Goal: Task Accomplishment & Management: Complete application form

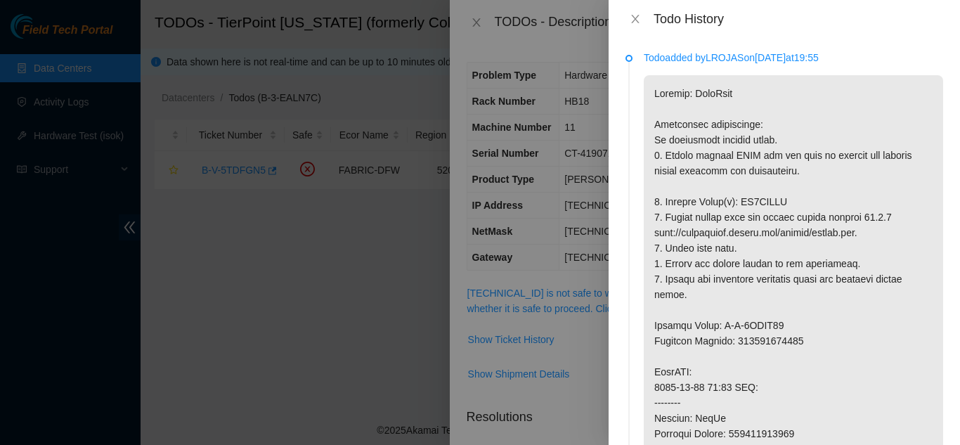
scroll to position [70, 0]
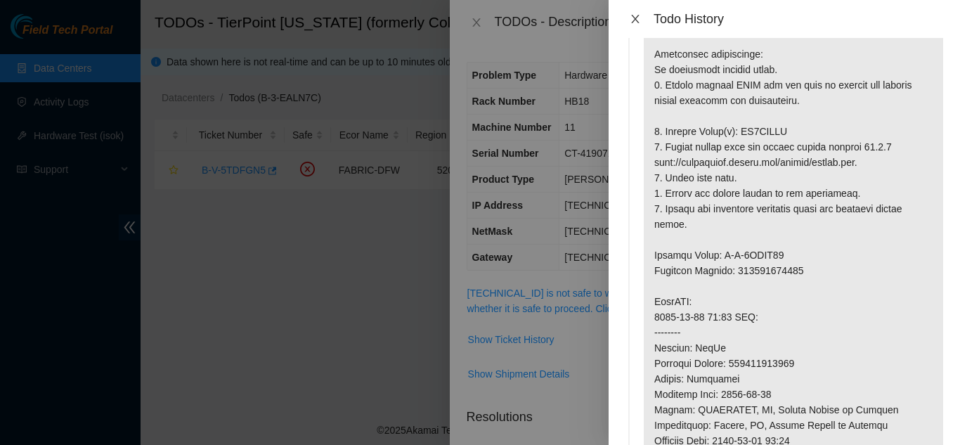
click at [634, 22] on icon "close" at bounding box center [635, 18] width 11 height 11
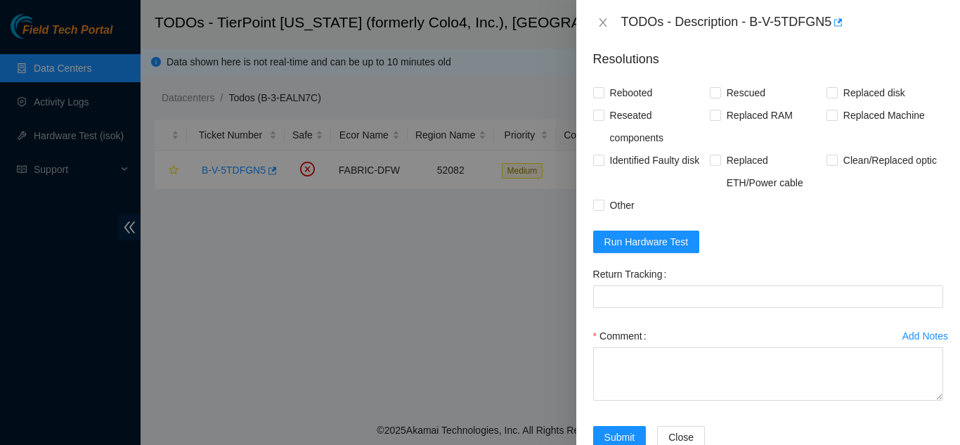
scroll to position [395, 0]
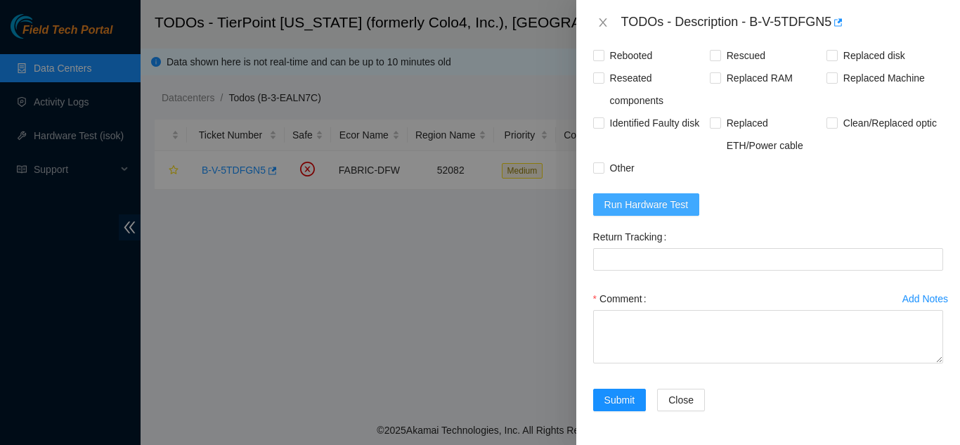
click at [644, 201] on span "Run Hardware Test" at bounding box center [647, 204] width 84 height 15
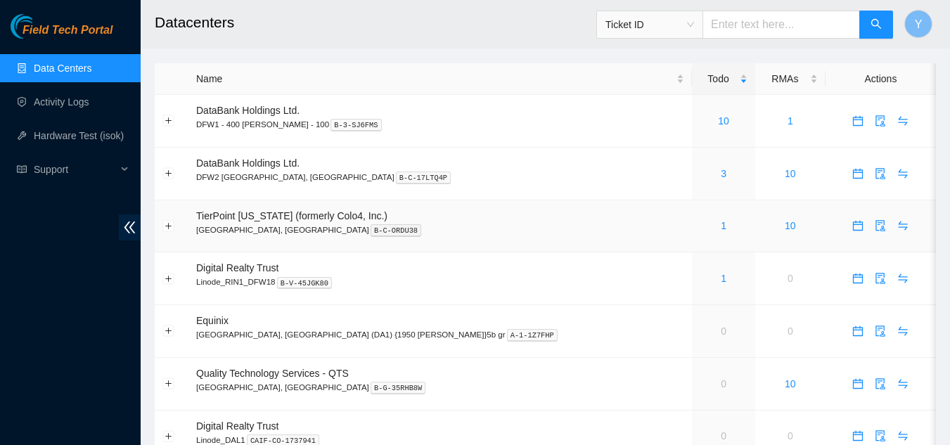
click at [699, 231] on div "1" at bounding box center [723, 225] width 48 height 15
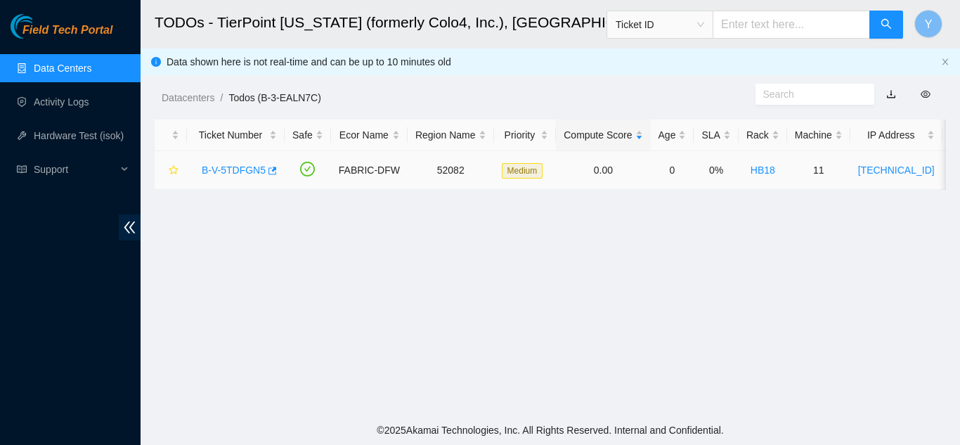
click at [238, 169] on link "B-V-5TDFGN5" at bounding box center [234, 169] width 64 height 11
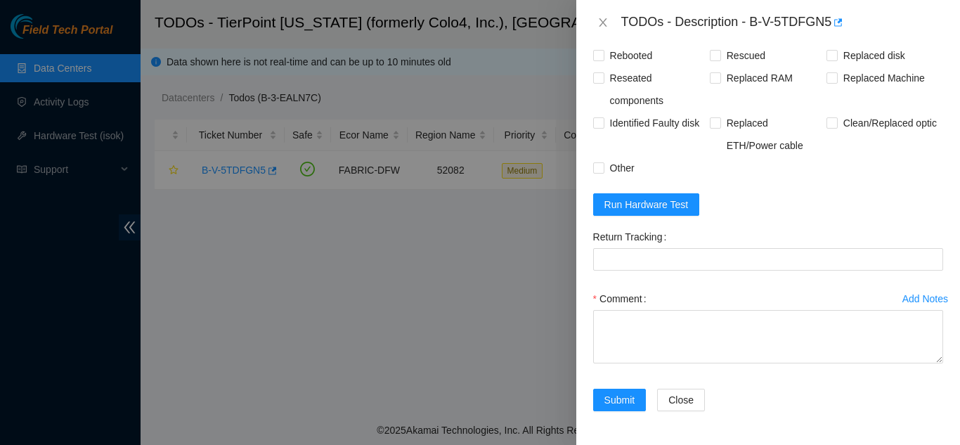
scroll to position [1054, 0]
click at [640, 212] on span "Run Hardware Test" at bounding box center [647, 204] width 84 height 15
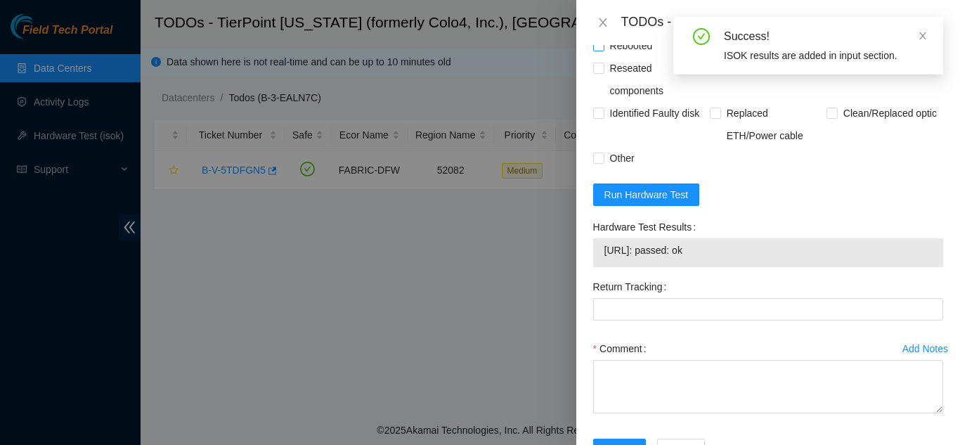
click at [597, 50] on input "Rebooted" at bounding box center [598, 45] width 10 height 10
checkbox input "true"
click at [710, 50] on input "Rescued" at bounding box center [715, 45] width 10 height 10
checkbox input "true"
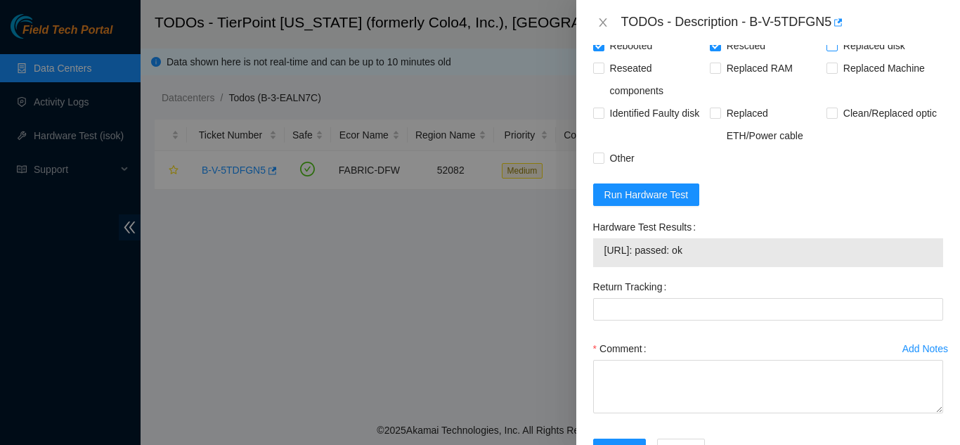
click at [827, 50] on input "Replaced disk" at bounding box center [832, 45] width 10 height 10
checkbox input "true"
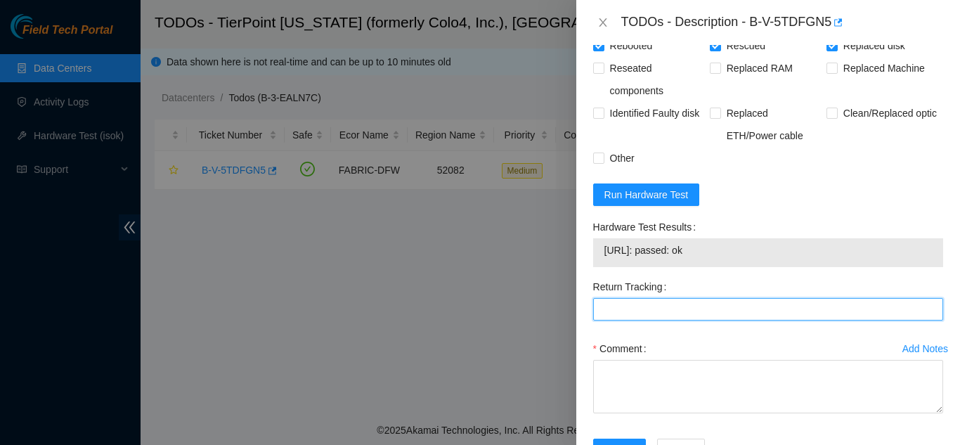
click at [683, 321] on Tracking "Return Tracking" at bounding box center [768, 309] width 350 height 22
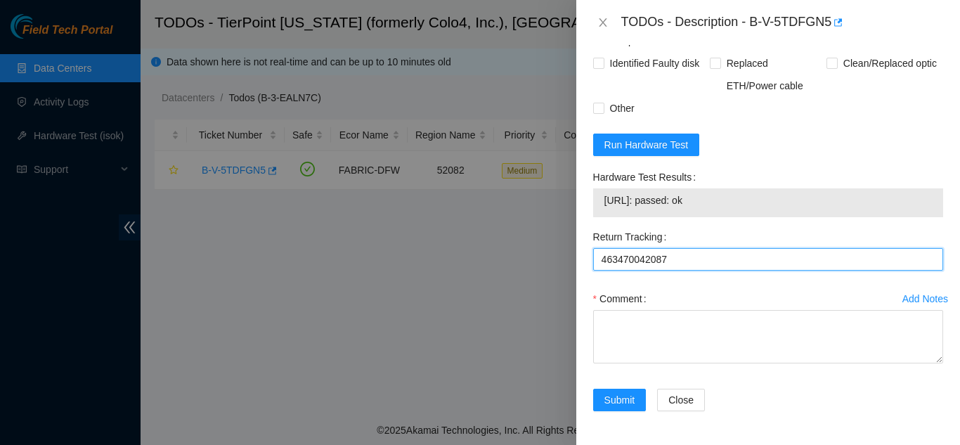
scroll to position [1166, 0]
type Tracking "463470042087"
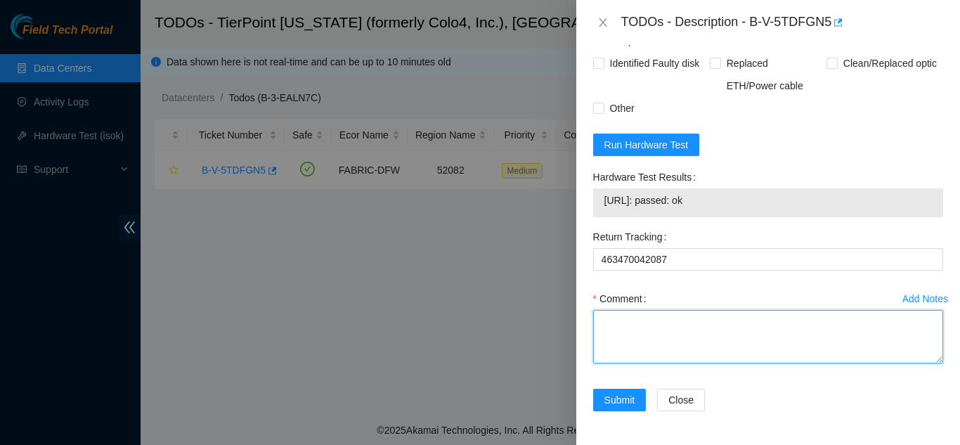
click at [635, 330] on textarea "Comment" at bounding box center [768, 336] width 350 height 53
paste textarea "Shut down machine properly, located faulty disk and replaced with new disk (S/N…"
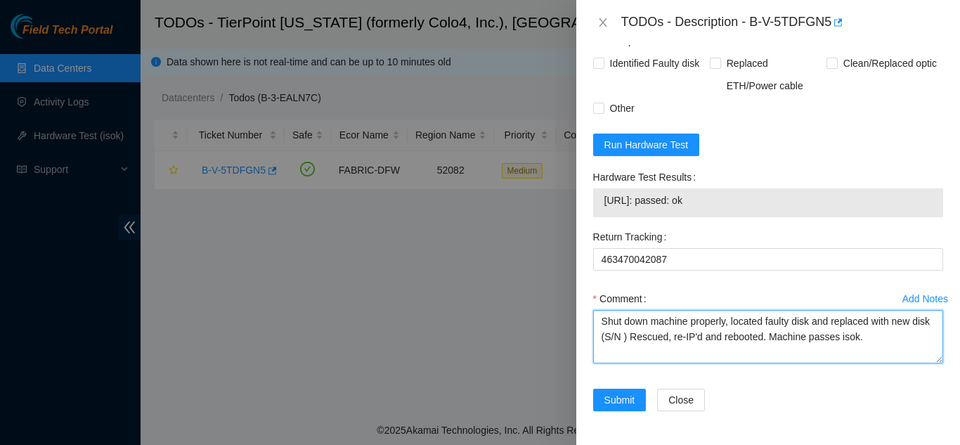
click at [645, 340] on textarea "Shut down machine properly, located faulty disk and replaced with new disk (S/N…" at bounding box center [768, 336] width 350 height 53
paste textarea "V6KMZJ6S"
type textarea "Shut down machine properly, located faulty disk and replaced with new disk (V6K…"
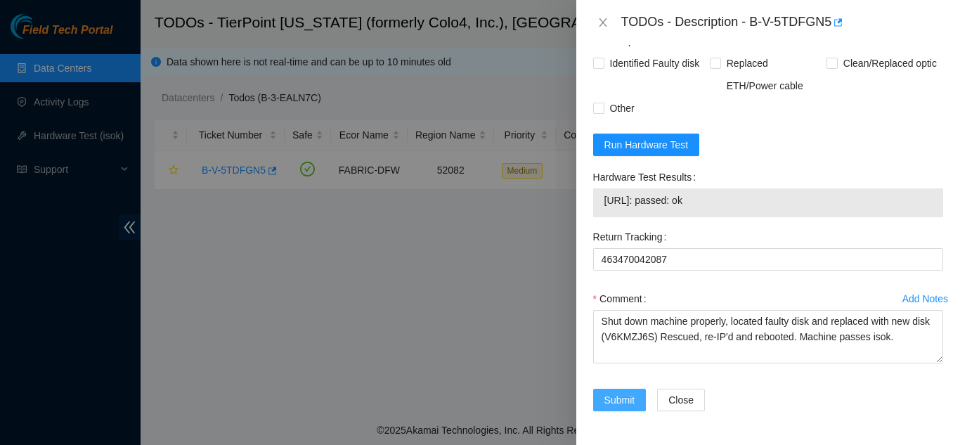
click at [618, 397] on span "Submit" at bounding box center [620, 399] width 31 height 15
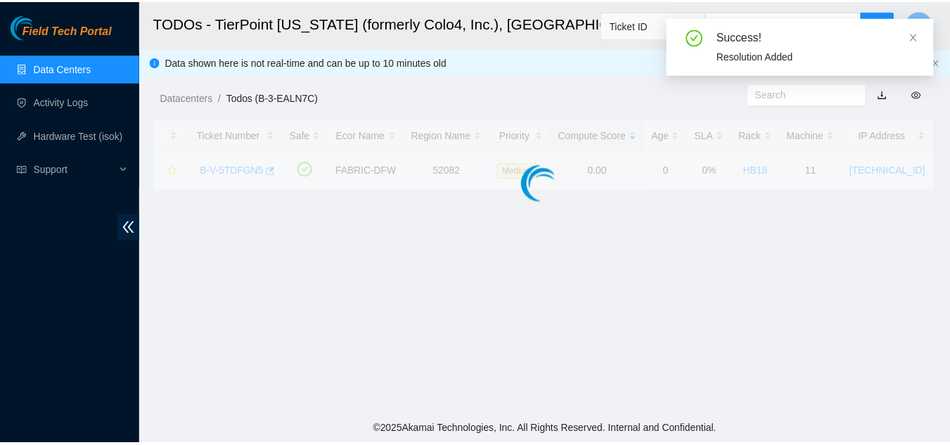
scroll to position [431, 0]
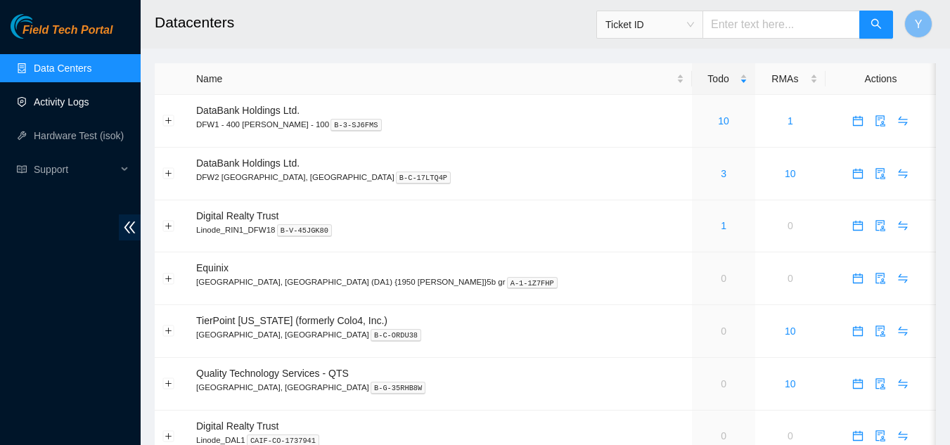
click at [73, 103] on link "Activity Logs" at bounding box center [62, 101] width 56 height 11
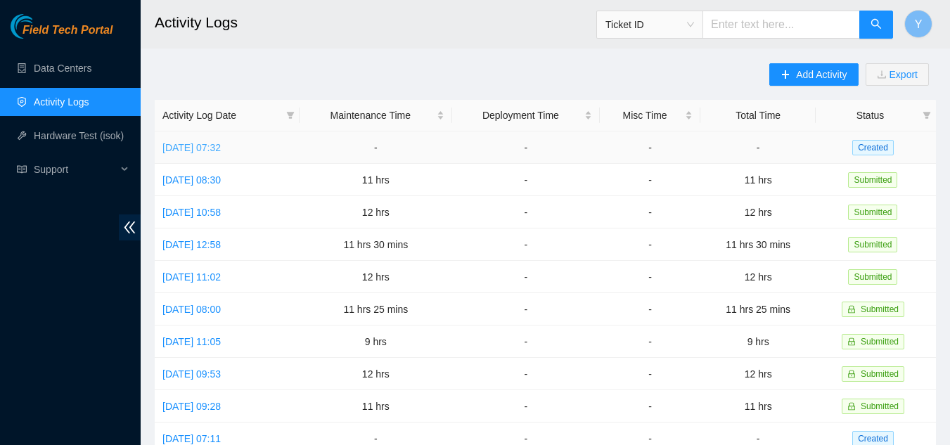
click at [205, 148] on link "Thu, 14 Aug 2025 07:32" at bounding box center [191, 147] width 58 height 11
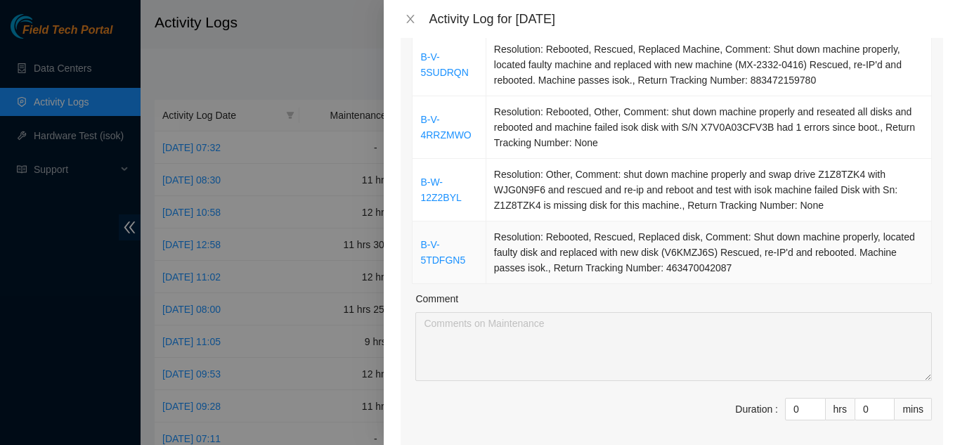
scroll to position [281, 0]
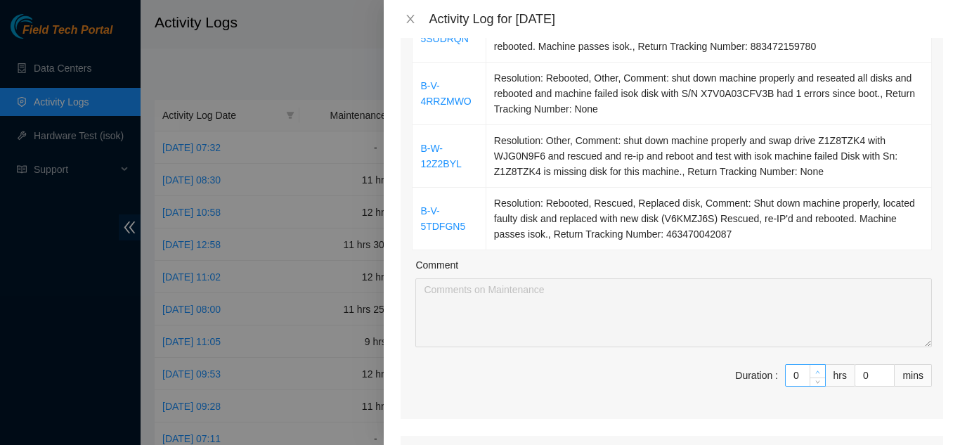
type input "1"
click at [815, 370] on icon "up" at bounding box center [817, 372] width 5 height 5
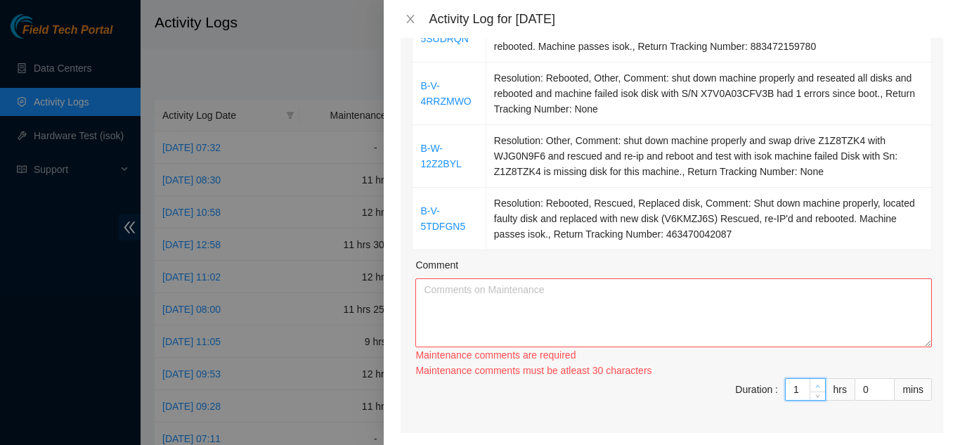
type input "2"
click at [809, 352] on div "Ticket Number Resolution B-V-5SUDRQN Resolution: Rebooted, Rescued, Replaced Ma…" at bounding box center [672, 191] width 543 height 484
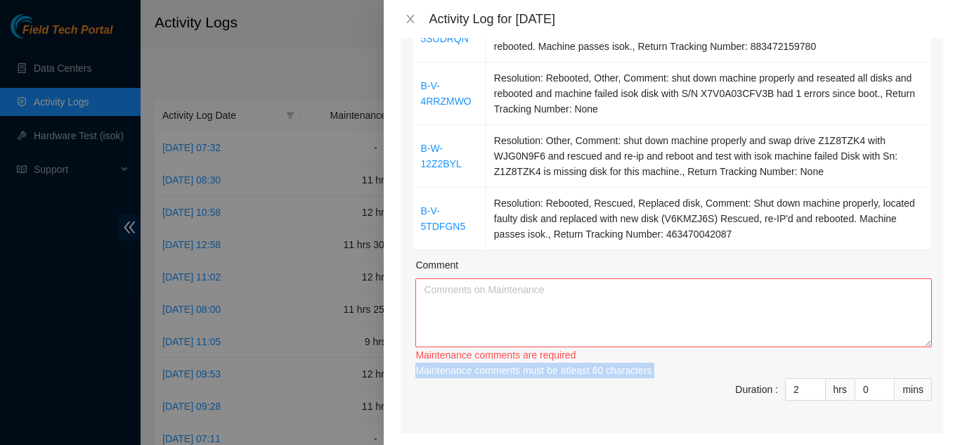
click at [810, 363] on div "Maintenance comments must be atleast 60 characters" at bounding box center [673, 370] width 517 height 15
type input "3"
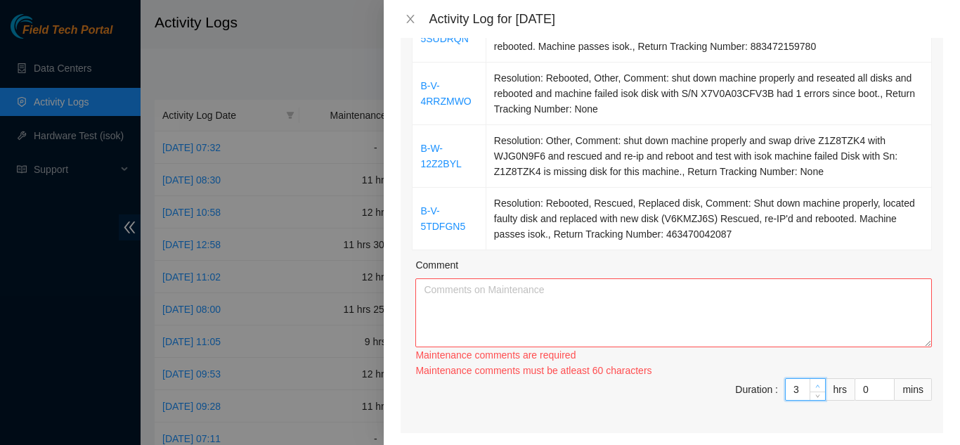
click at [815, 384] on icon "up" at bounding box center [817, 386] width 5 height 5
type input "4"
click at [815, 384] on icon "up" at bounding box center [817, 386] width 5 height 5
type input "5"
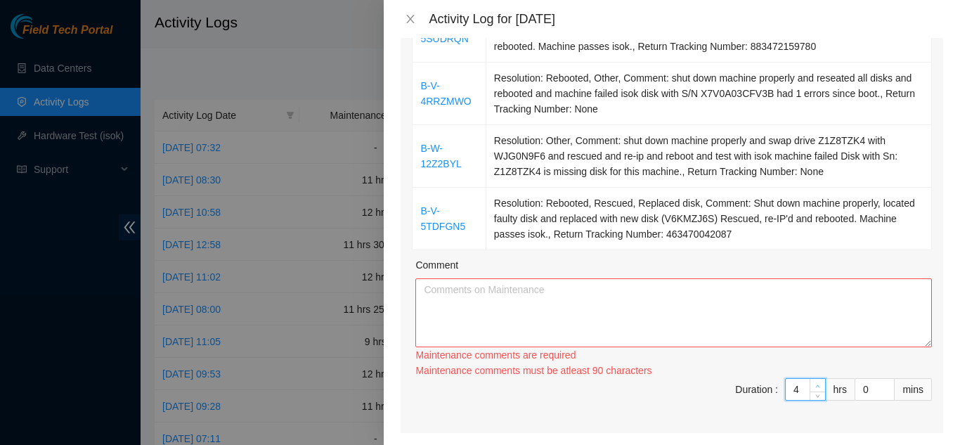
type input "5"
click at [815, 384] on icon "up" at bounding box center [817, 386] width 5 height 5
type input "6"
click at [815, 384] on icon "up" at bounding box center [817, 386] width 5 height 5
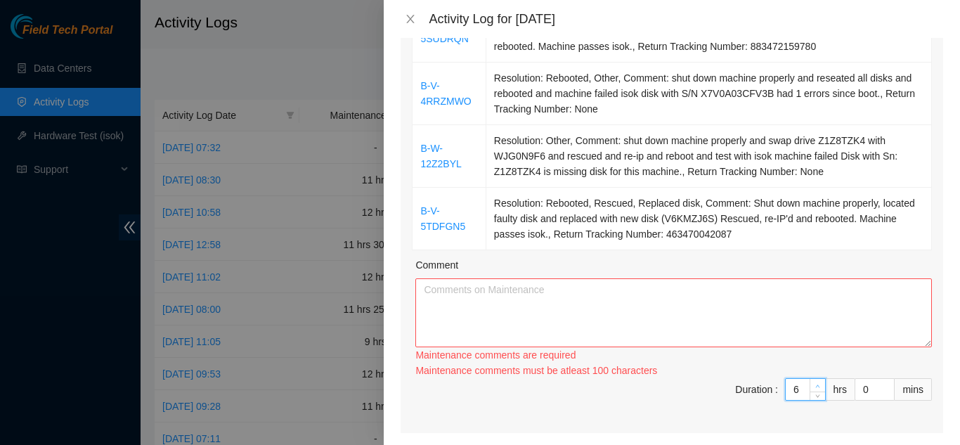
type input "7"
click at [815, 384] on icon "up" at bounding box center [817, 386] width 5 height 5
type input "8"
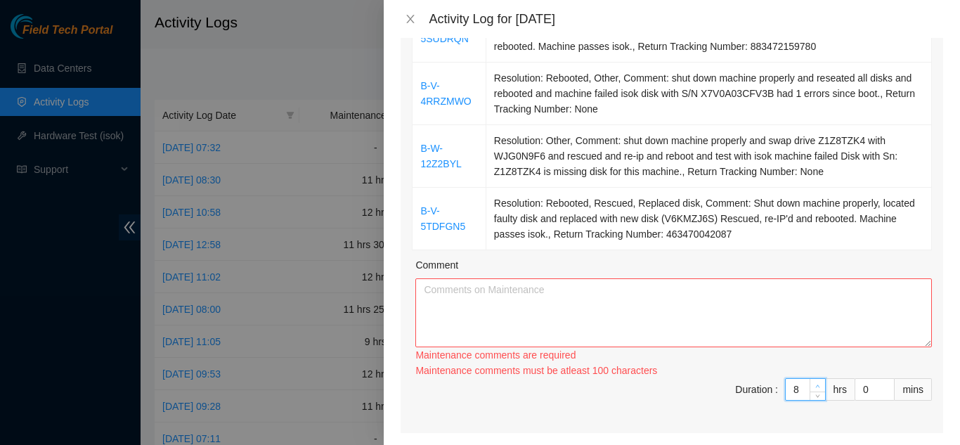
click at [815, 384] on icon "up" at bounding box center [817, 386] width 5 height 5
type input "9"
click at [815, 384] on icon "up" at bounding box center [817, 386] width 5 height 5
type input "10"
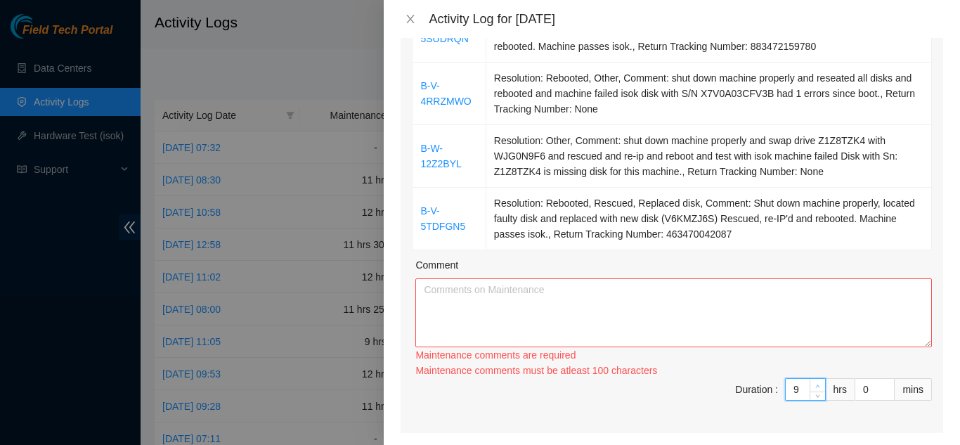
type input "10"
click at [815, 384] on icon "up" at bounding box center [817, 386] width 5 height 5
type input "11"
click at [815, 384] on icon "up" at bounding box center [817, 386] width 5 height 5
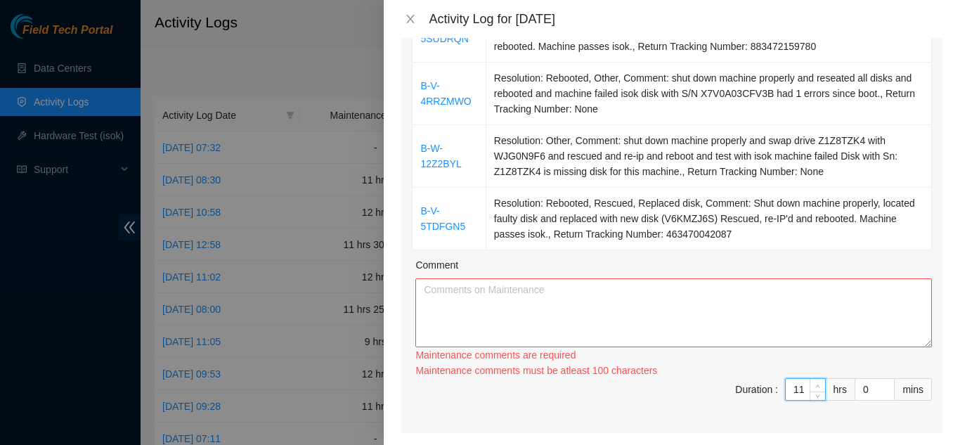
type input "12"
click at [816, 385] on icon "up" at bounding box center [818, 386] width 4 height 3
click at [517, 278] on textarea "Comment" at bounding box center [673, 312] width 517 height 69
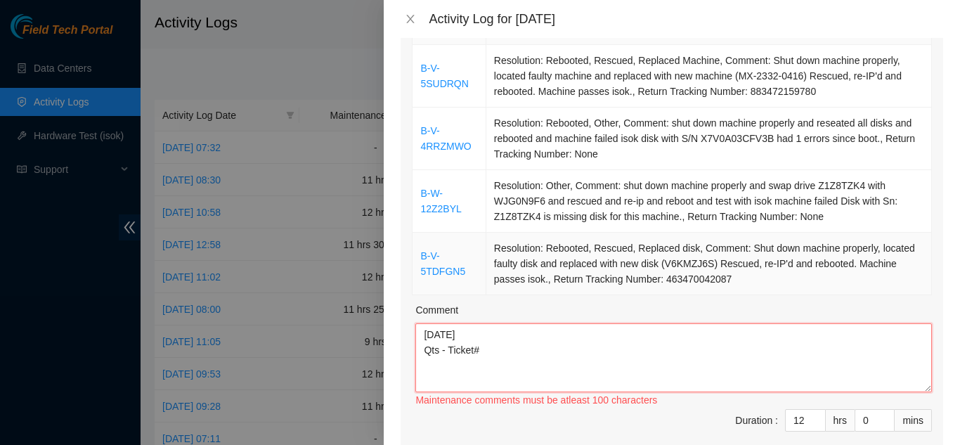
scroll to position [211, 0]
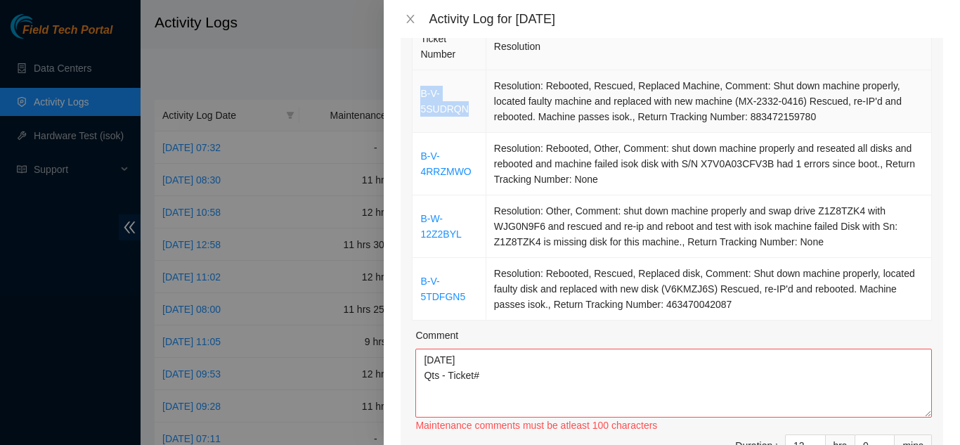
drag, startPoint x: 470, startPoint y: 90, endPoint x: 422, endPoint y: 75, distance: 50.0
click at [422, 75] on td "B-V-5SUDRQN" at bounding box center [449, 101] width 73 height 63
copy link "B-V-5SUDRQN"
click at [484, 356] on textarea "8/14/2025 Qts - Ticket#" at bounding box center [673, 383] width 517 height 69
paste textarea "B-V-5SUDRQN"
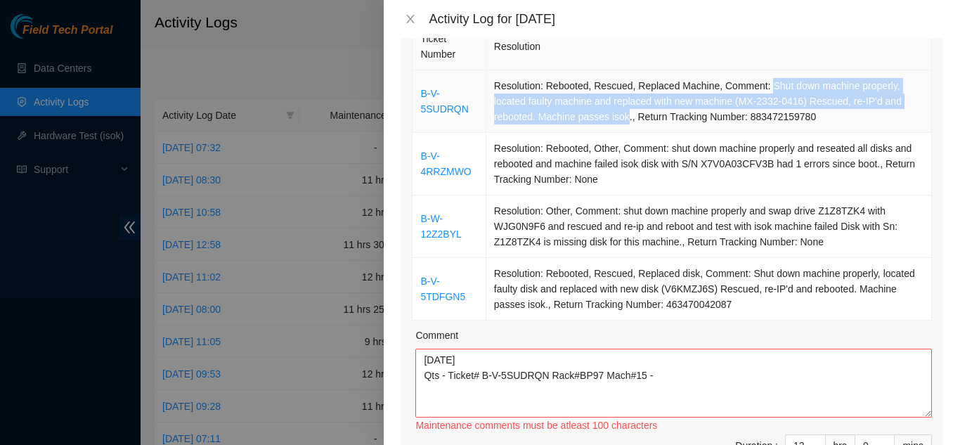
drag, startPoint x: 761, startPoint y: 65, endPoint x: 624, endPoint y: 97, distance: 140.0
click at [624, 97] on td "Resolution: Rebooted, Rescued, Replaced Machine, Comment: Shut down machine pro…" at bounding box center [709, 101] width 446 height 63
copy td "Shut down machine properly, located faulty machine and replaced with new machin…"
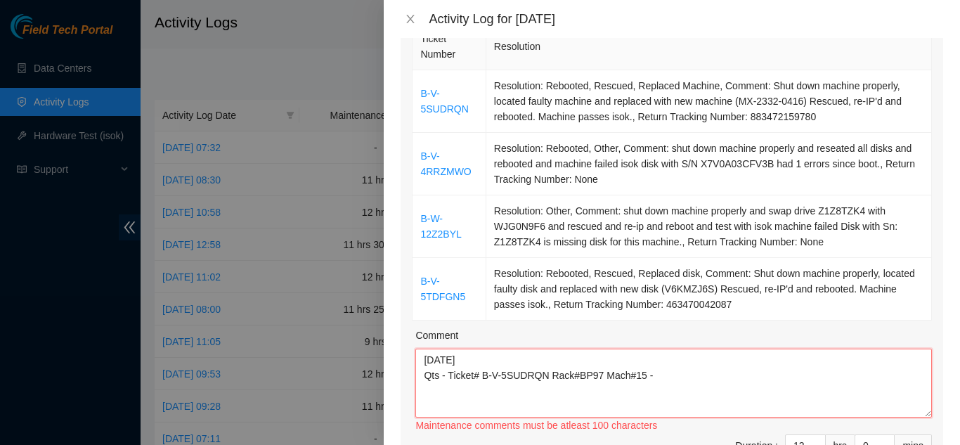
click at [659, 359] on textarea "8/14/2025 Qts - Ticket# B-V-5SUDRQN Rack#BP97 Mach#15 -" at bounding box center [673, 383] width 517 height 69
paste textarea "Shut down machine properly, located faulty machine and replaced with new machin…"
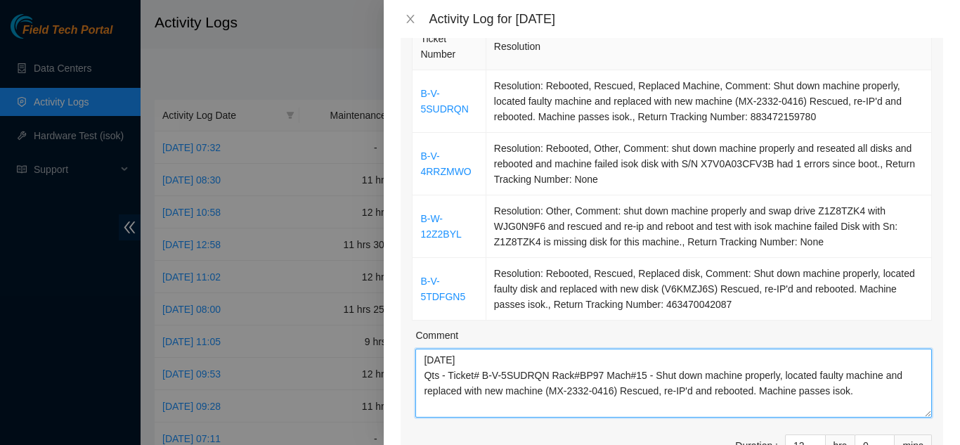
scroll to position [11, 0]
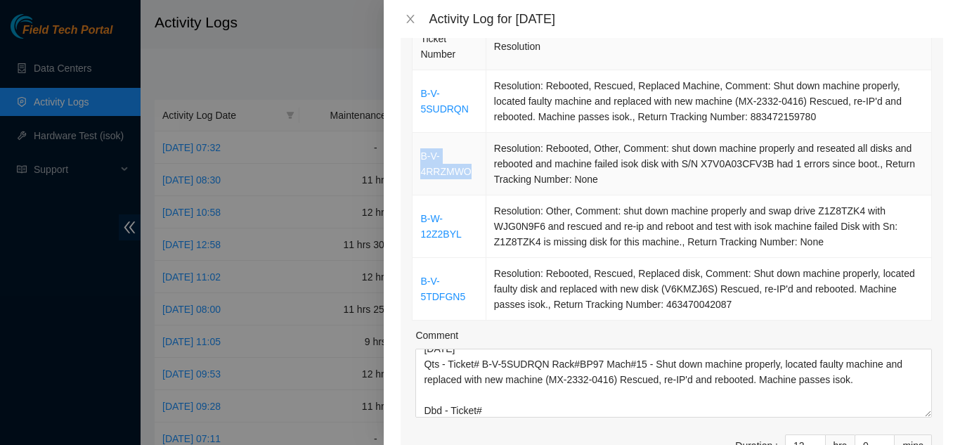
drag, startPoint x: 470, startPoint y: 152, endPoint x: 422, endPoint y: 140, distance: 49.3
click at [422, 140] on td "B-V-4RRZMWO" at bounding box center [449, 164] width 73 height 63
copy link "B-V-4RRZMWO"
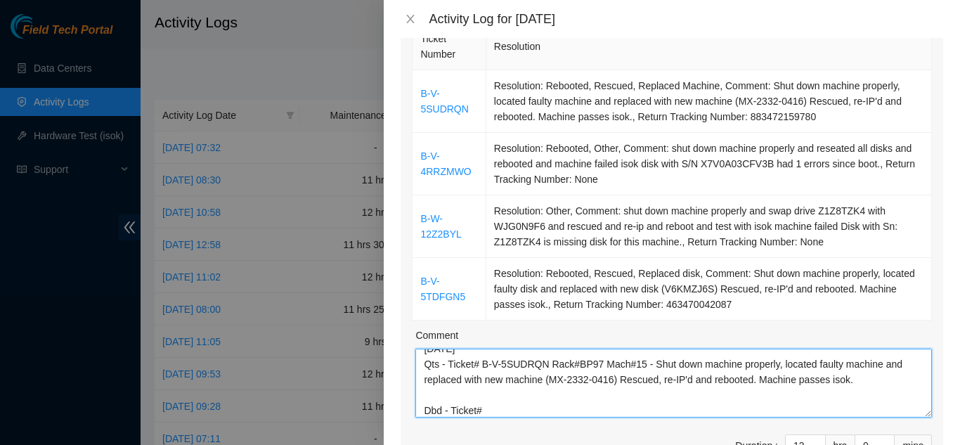
click at [487, 392] on textarea "8/14/2025 Qts - Ticket# B-V-5SUDRQN Rack#BP97 Mach#15 - Shut down machine prope…" at bounding box center [673, 383] width 517 height 69
paste textarea "B-V-4RRZMWO"
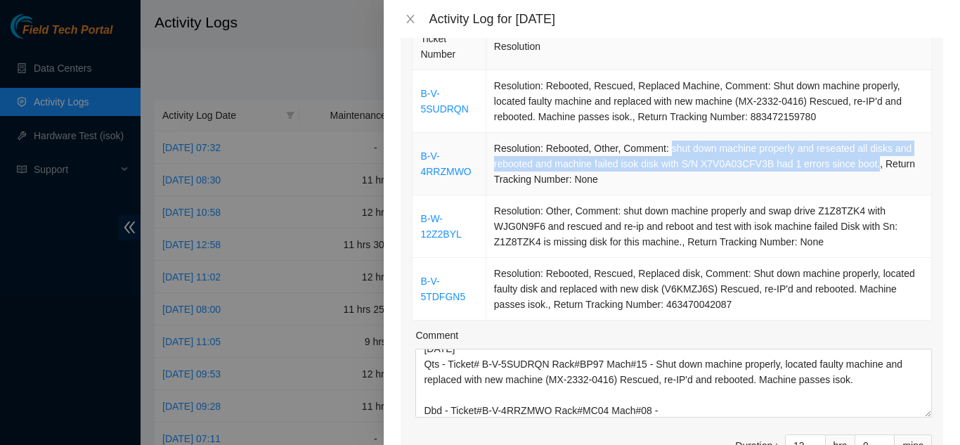
drag, startPoint x: 667, startPoint y: 129, endPoint x: 872, endPoint y: 145, distance: 205.1
click at [872, 145] on td "Resolution: Rebooted, Other, Comment: shut down machine properly and reseated a…" at bounding box center [709, 164] width 446 height 63
copy td "shut down machine properly and reseated all disks and rebooted and machine fail…"
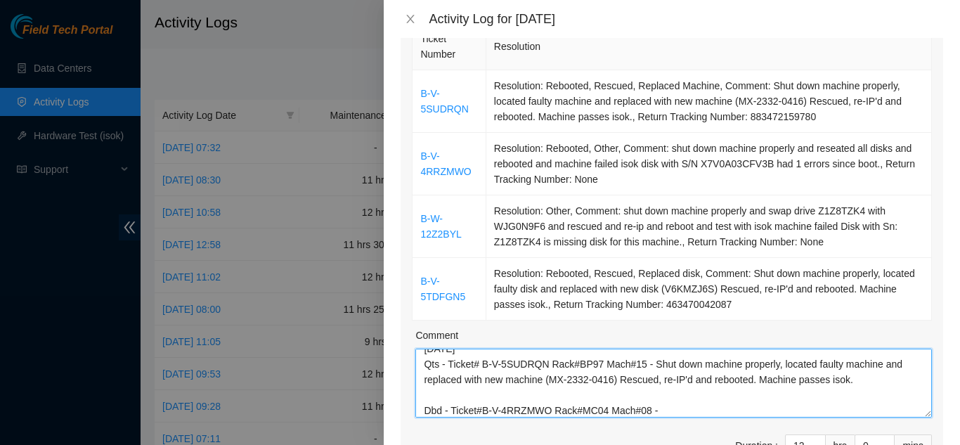
click at [670, 389] on textarea "8/14/2025 Qts - Ticket# B-V-5SUDRQN Rack#BP97 Mach#15 - Shut down machine prope…" at bounding box center [673, 383] width 517 height 69
paste textarea "shut down machine properly and reseated all disks and rebooted and machine fail…"
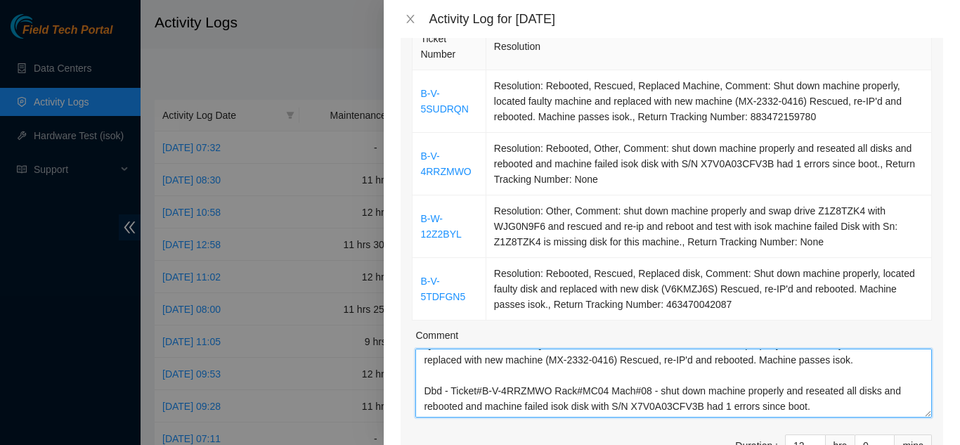
scroll to position [58, 0]
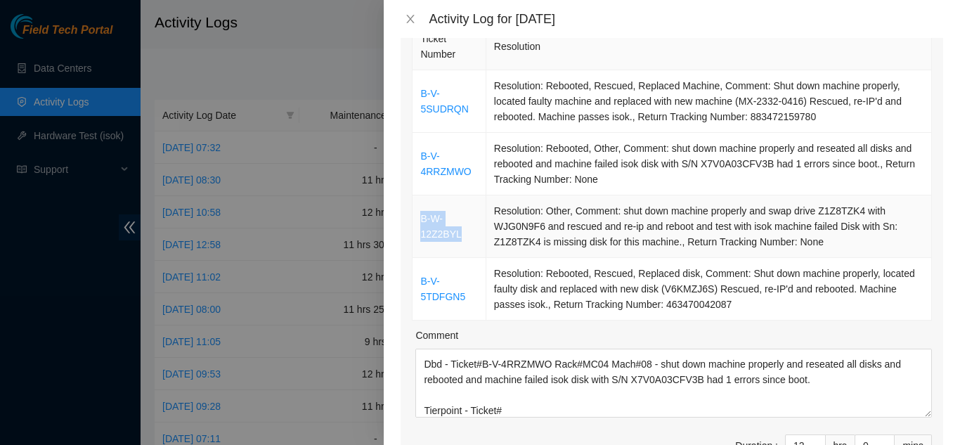
drag, startPoint x: 463, startPoint y: 217, endPoint x: 419, endPoint y: 199, distance: 47.0
click at [419, 199] on td "B-W-12Z2BYL" at bounding box center [449, 226] width 73 height 63
copy link "B-W-12Z2BYL"
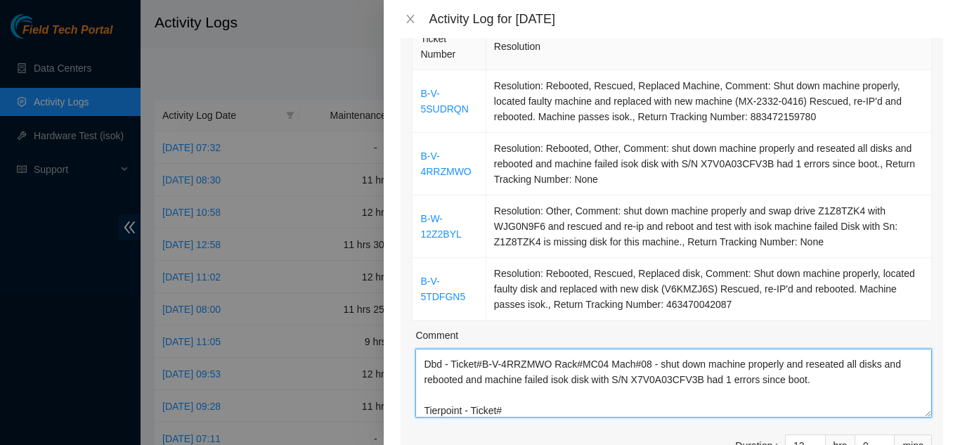
click at [510, 393] on textarea "8/14/2025 Qts - Ticket# B-V-5SUDRQN Rack#BP97 Mach#15 - Shut down machine prope…" at bounding box center [673, 383] width 517 height 69
paste textarea "B-W-12Z2BYL"
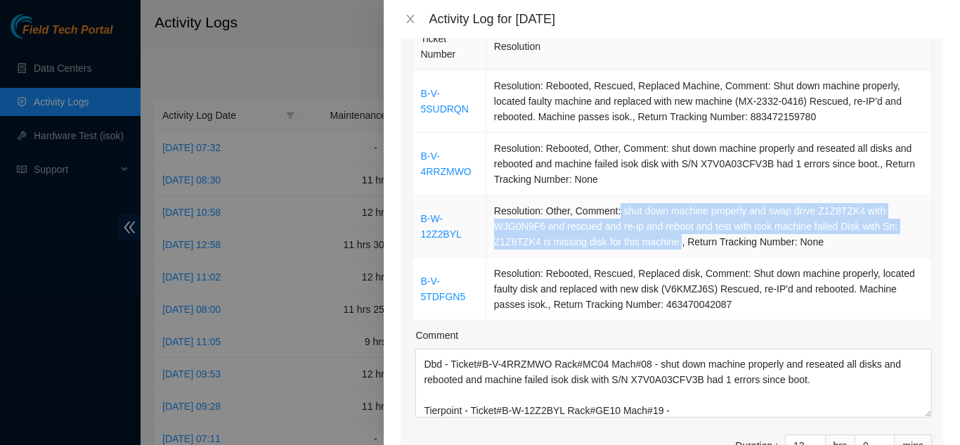
drag, startPoint x: 618, startPoint y: 192, endPoint x: 674, endPoint y: 226, distance: 65.9
click at [674, 226] on td "Resolution: Other, Comment: shut down machine properly and swap drive Z1Z8TZK4 …" at bounding box center [709, 226] width 446 height 63
copy td "shut down machine properly and swap drive Z1Z8TZK4 with WJG0N9F6 and rescued an…"
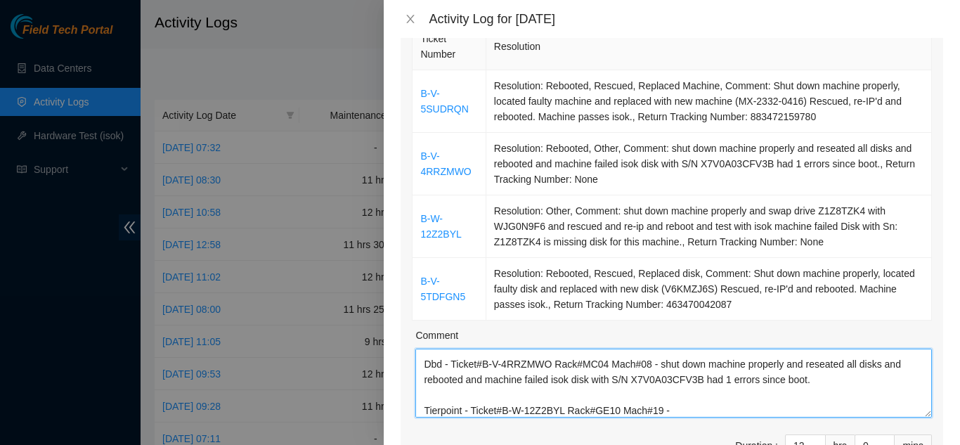
click at [675, 390] on textarea "8/14/2025 Qts - Ticket# B-V-5SUDRQN Rack#BP97 Mach#15 - Shut down machine prope…" at bounding box center [673, 383] width 517 height 69
paste textarea "shut down machine properly and swap drive Z1Z8TZK4 with WJG0N9F6 and rescued an…"
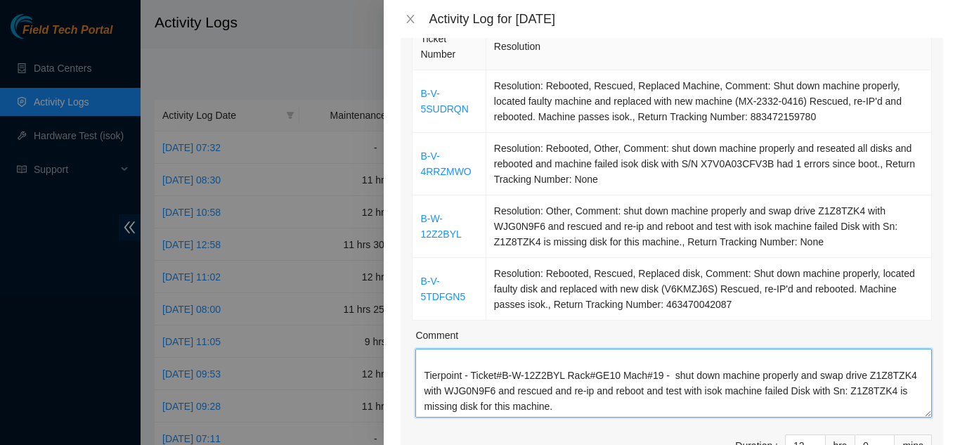
scroll to position [120, 0]
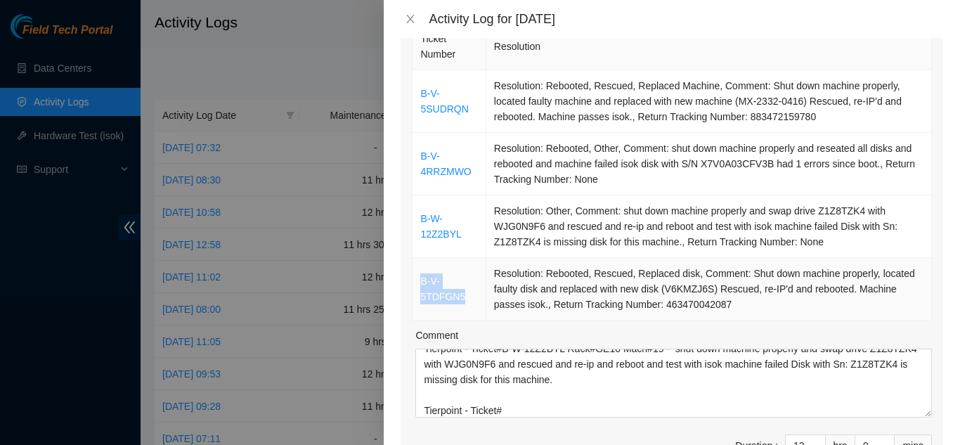
drag, startPoint x: 463, startPoint y: 276, endPoint x: 420, endPoint y: 263, distance: 44.2
click at [420, 263] on td "B-V-5TDFGN5" at bounding box center [449, 289] width 73 height 63
copy link "B-V-5TDFGN5"
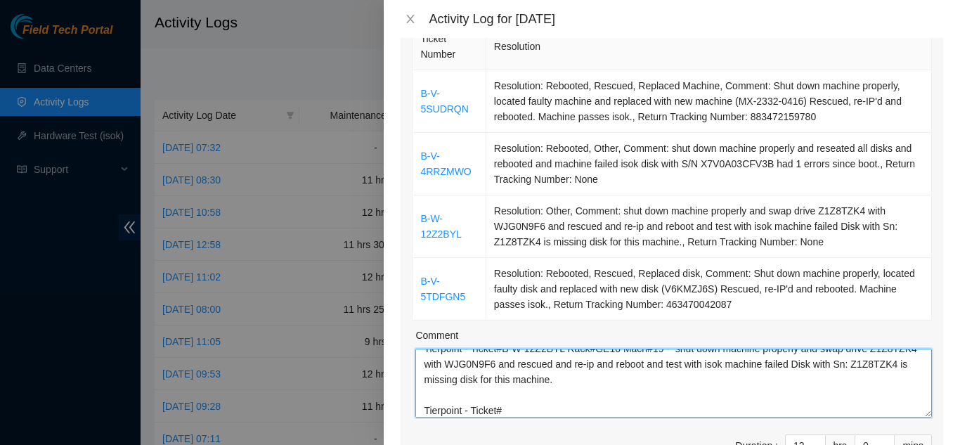
click at [513, 387] on textarea "8/14/2025 Qts - Ticket# B-V-5SUDRQN Rack#BP97 Mach#15 - Shut down machine prope…" at bounding box center [673, 383] width 517 height 69
paste textarea "B-V-5TDFGN5"
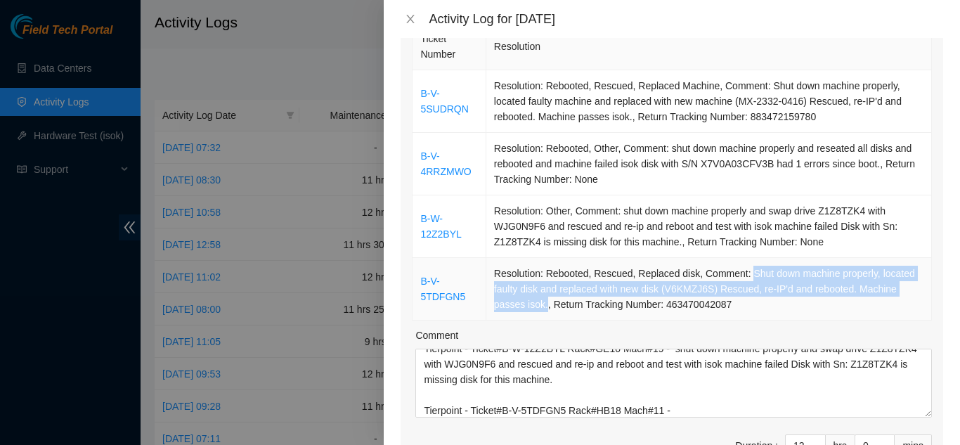
drag, startPoint x: 742, startPoint y: 254, endPoint x: 542, endPoint y: 292, distance: 203.9
click at [542, 292] on td "Resolution: Rebooted, Rescued, Replaced disk, Comment: Shut down machine proper…" at bounding box center [709, 289] width 446 height 63
copy td "Shut down machine properly, located faulty disk and replaced with new disk (V6K…"
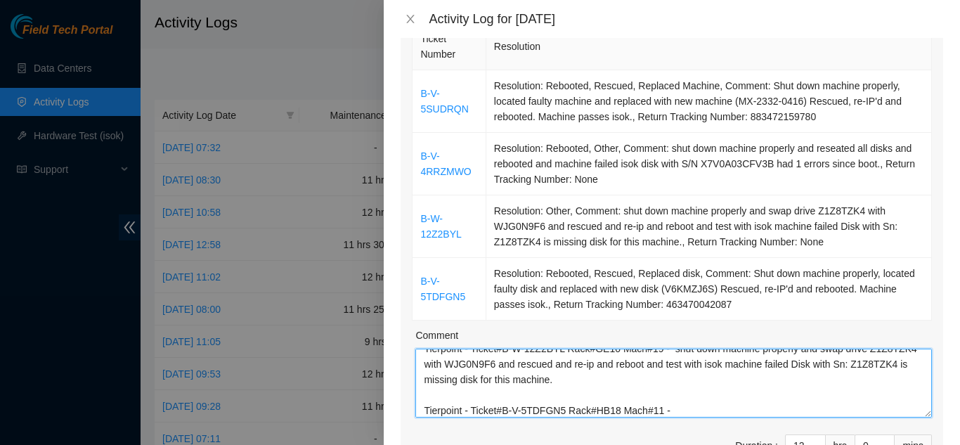
click at [676, 390] on textarea "8/14/2025 Qts - Ticket# B-V-5SUDRQN Rack#BP97 Mach#15 - Shut down machine prope…" at bounding box center [673, 383] width 517 height 69
paste textarea "Shut down machine properly, located faulty disk and replaced with new disk (V6K…"
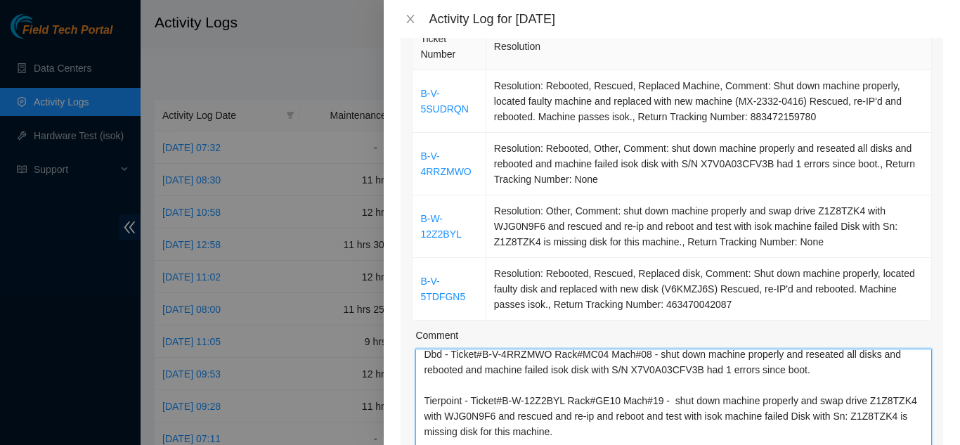
scroll to position [67, 0]
drag, startPoint x: 918, startPoint y: 396, endPoint x: 930, endPoint y: 467, distance: 72.7
click at [930, 444] on html "Field Tech Portal Data Centers Activity Logs Hardware Test (isok) Support Activ…" at bounding box center [480, 222] width 960 height 445
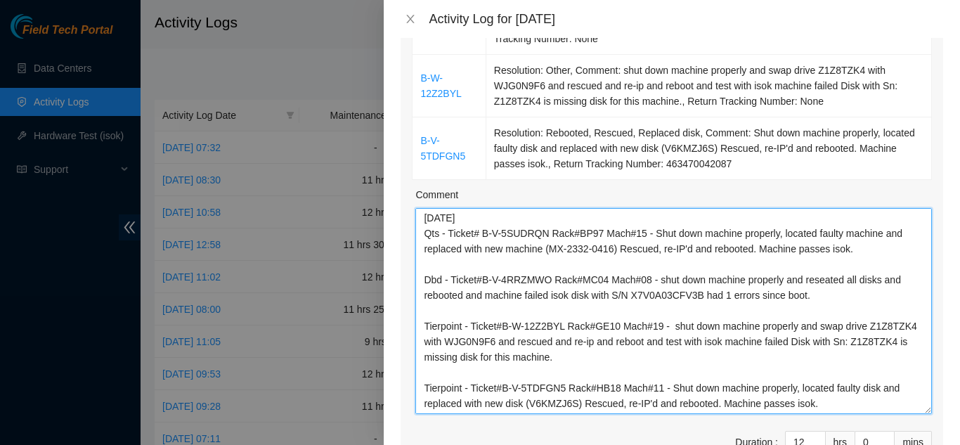
scroll to position [0, 0]
drag, startPoint x: 916, startPoint y: 326, endPoint x: 905, endPoint y: 394, distance: 69.0
click at [905, 394] on textarea "8/14/2025 Qts - Ticket# B-V-5SUDRQN Rack#BP97 Mach#15 - Shut down machine prope…" at bounding box center [673, 312] width 517 height 209
click at [815, 281] on textarea "8/14/2025 Qts - Ticket# B-V-5SUDRQN Rack#BP97 Mach#15 - Shut down machine prope…" at bounding box center [673, 312] width 517 height 209
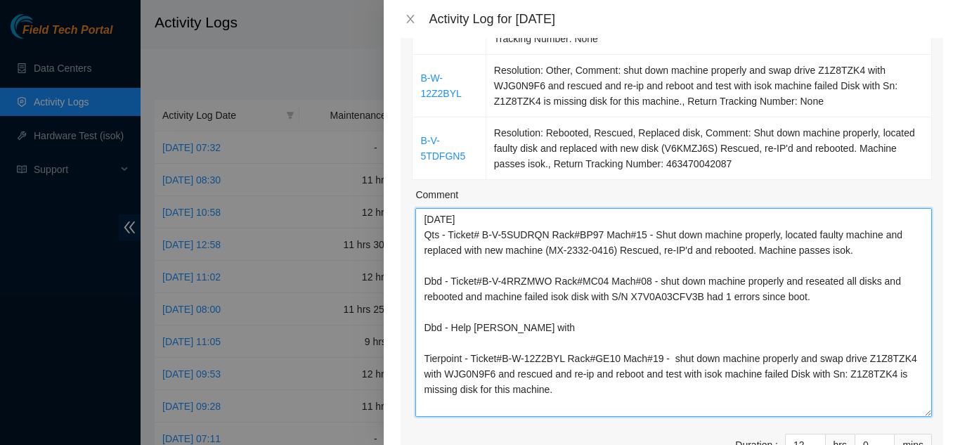
paste textarea "super secure rack MC01-SSR to secure NESS rack MC04 (DP78418)"
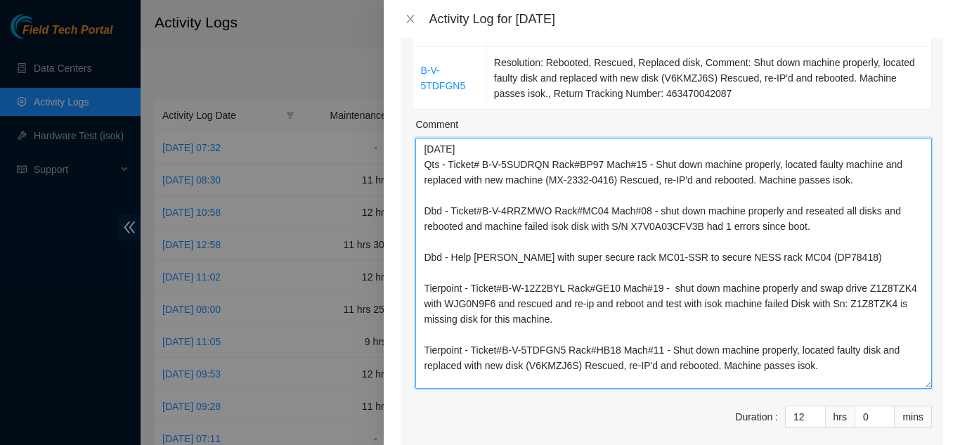
drag, startPoint x: 918, startPoint y: 321, endPoint x: 919, endPoint y: 363, distance: 42.2
click at [919, 363] on textarea "8/14/2025 Qts - Ticket# B-V-5SUDRQN Rack#BP97 Mach#15 - Shut down machine prope…" at bounding box center [673, 263] width 517 height 251
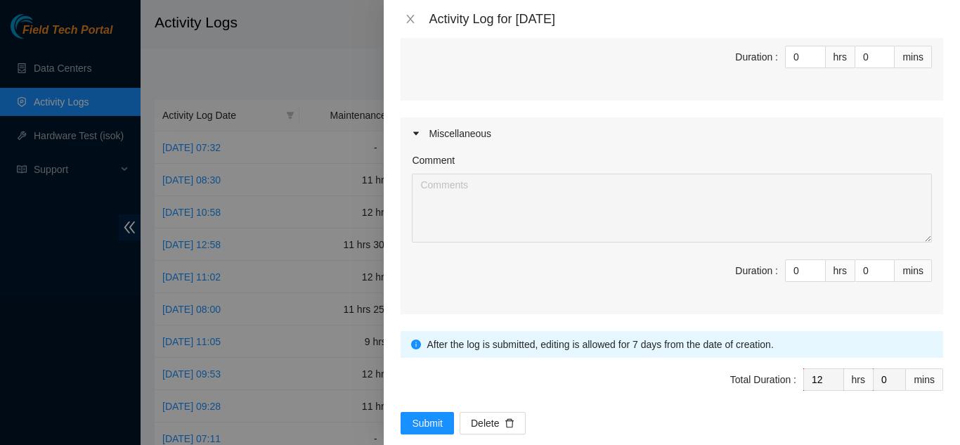
scroll to position [999, 0]
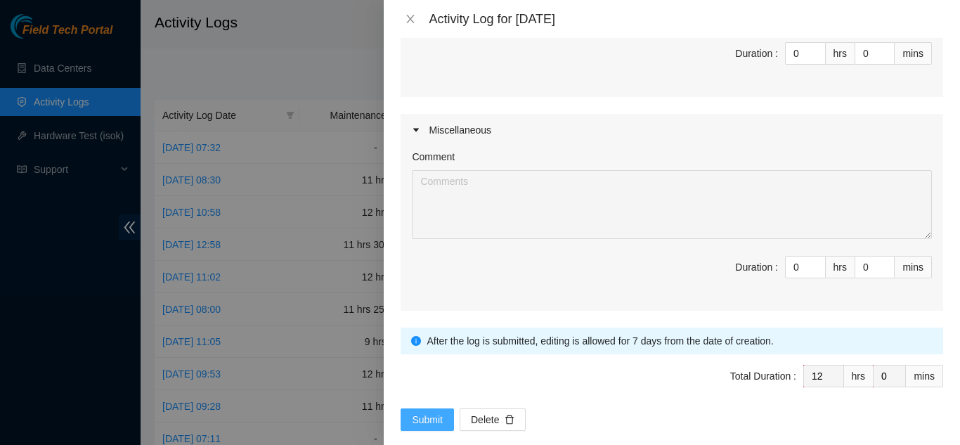
type textarea "8/14/2025 Qts - Ticket# B-V-5SUDRQN Rack#BP97 Mach#15 - Shut down machine prope…"
click at [420, 412] on span "Submit" at bounding box center [427, 419] width 31 height 15
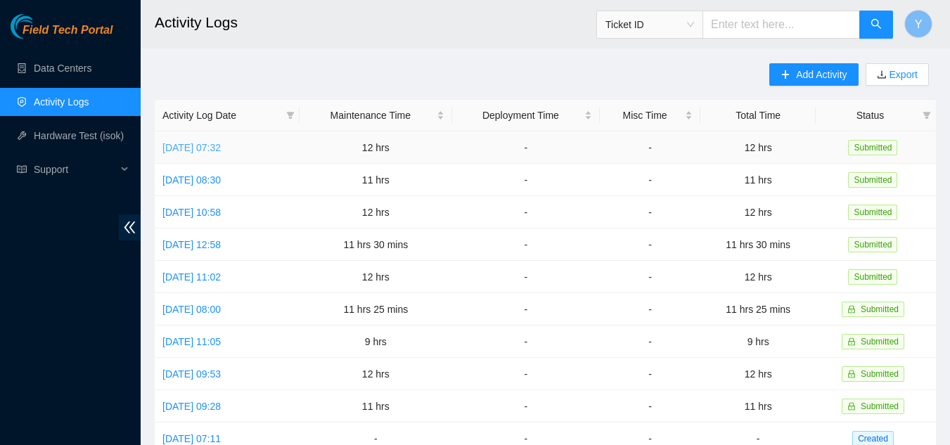
click at [219, 145] on link "Thu, 14 Aug 2025 07:32" at bounding box center [191, 147] width 58 height 11
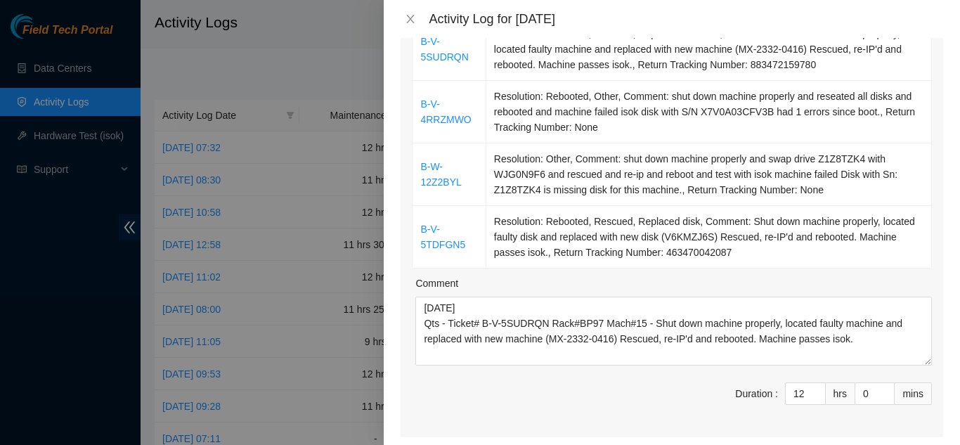
scroll to position [351, 0]
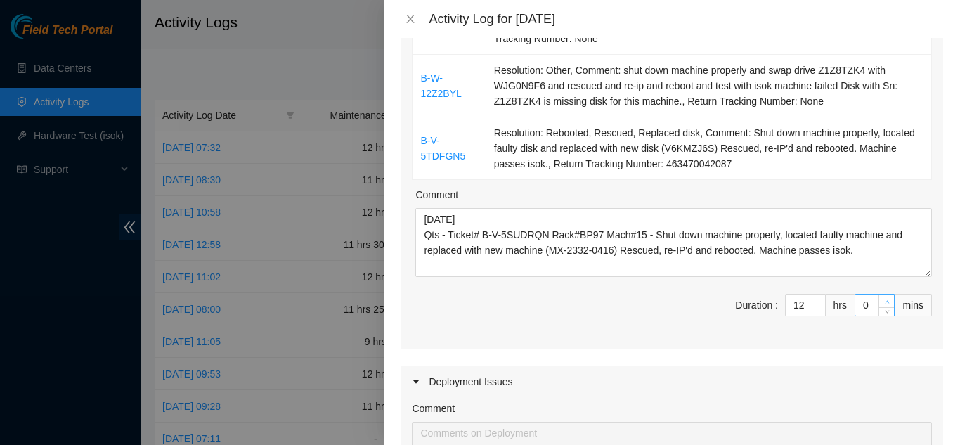
type input "1"
click at [885, 299] on icon "up" at bounding box center [887, 301] width 5 height 5
type input "2"
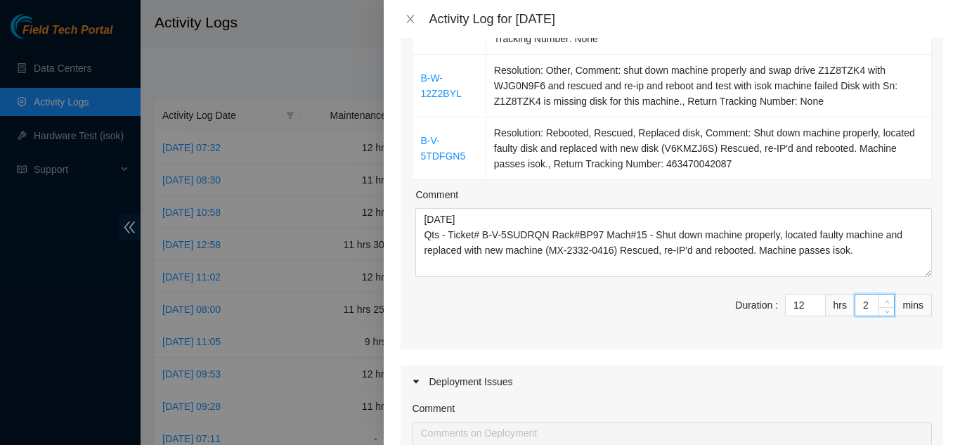
click at [885, 299] on icon "up" at bounding box center [887, 301] width 5 height 5
type input "3"
click at [885, 299] on icon "up" at bounding box center [887, 301] width 5 height 5
type input "4"
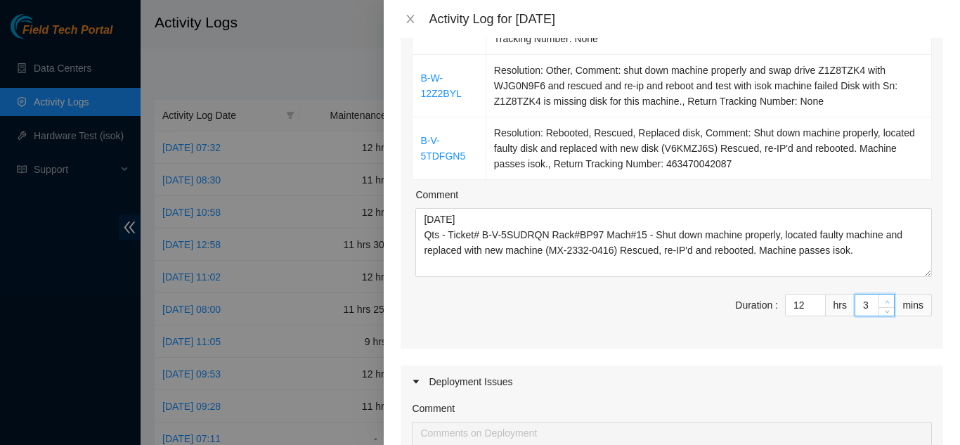
type input "4"
click at [885, 299] on icon "up" at bounding box center [887, 301] width 5 height 5
type input "3"
click at [883, 306] on span "down" at bounding box center [887, 310] width 8 height 8
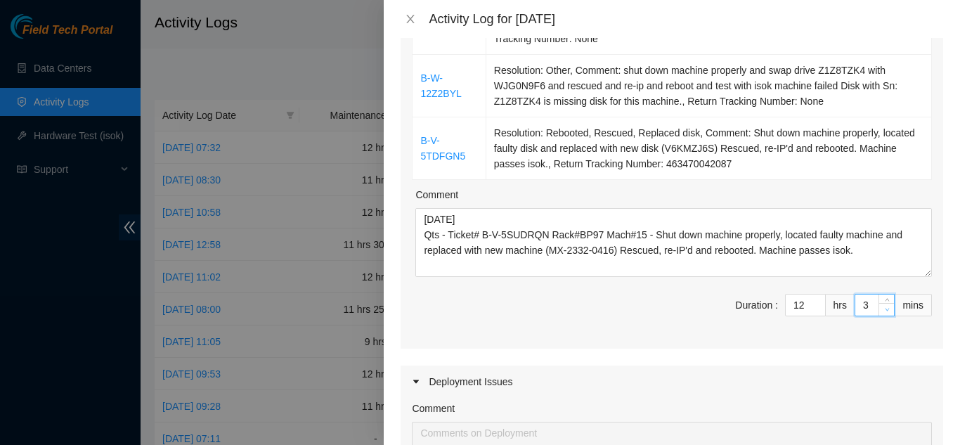
type input "2"
click at [883, 306] on span "down" at bounding box center [887, 310] width 8 height 8
type input "1"
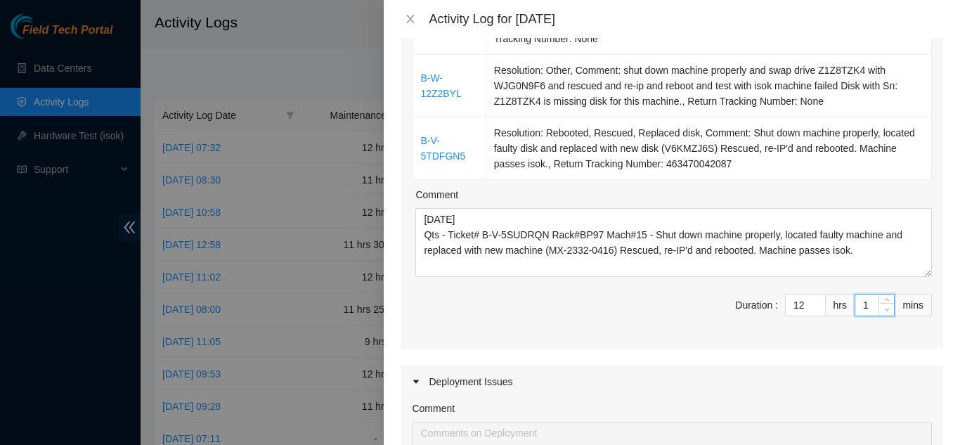
click at [883, 306] on span "down" at bounding box center [887, 310] width 8 height 8
type input "0"
click at [883, 306] on span "down" at bounding box center [887, 310] width 8 height 8
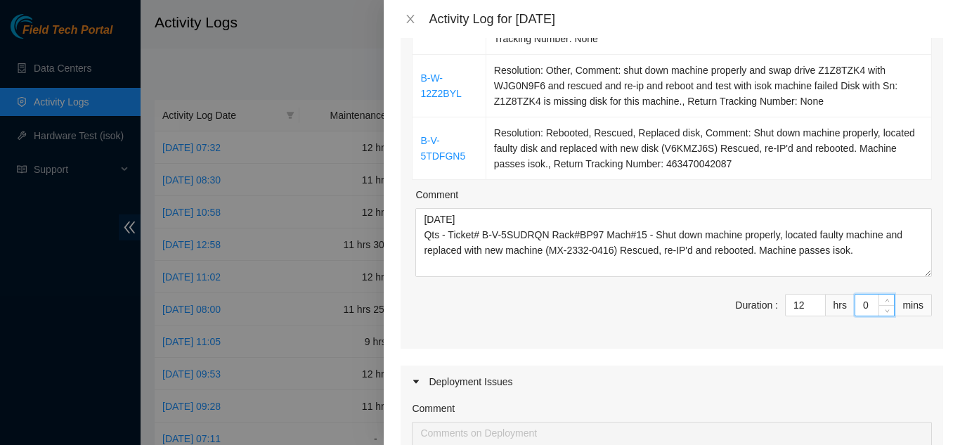
type input "07"
type input "7"
type input "75"
type input "11"
type input "59"
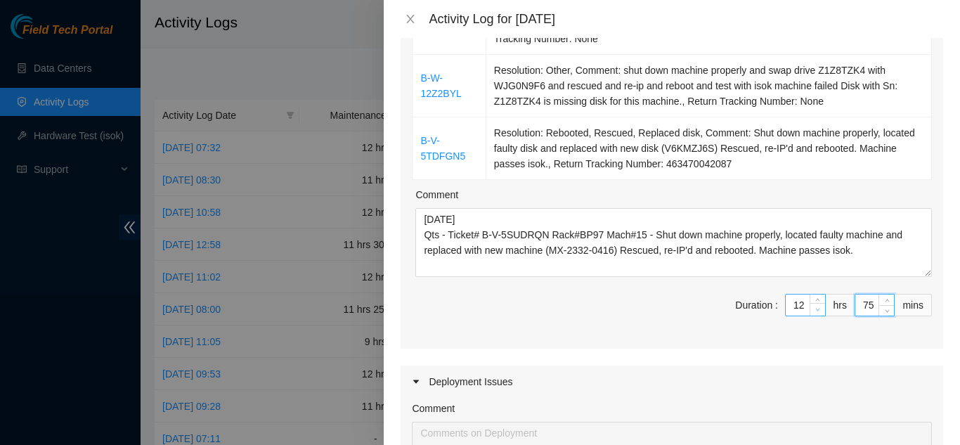
type input "11"
type input "59"
click at [810, 303] on span "Decrease Value" at bounding box center [817, 309] width 15 height 13
click at [864, 295] on input "59" at bounding box center [875, 305] width 39 height 21
type input "5"
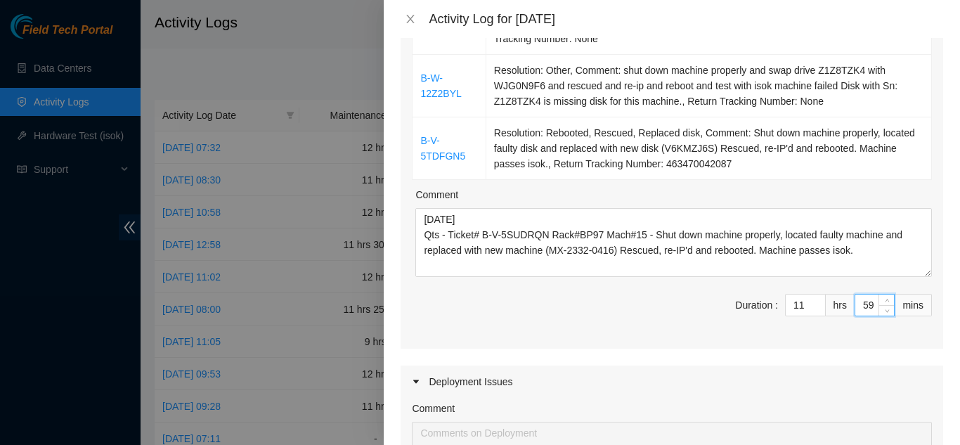
type input "5"
type input "0"
type input "7"
type input "59"
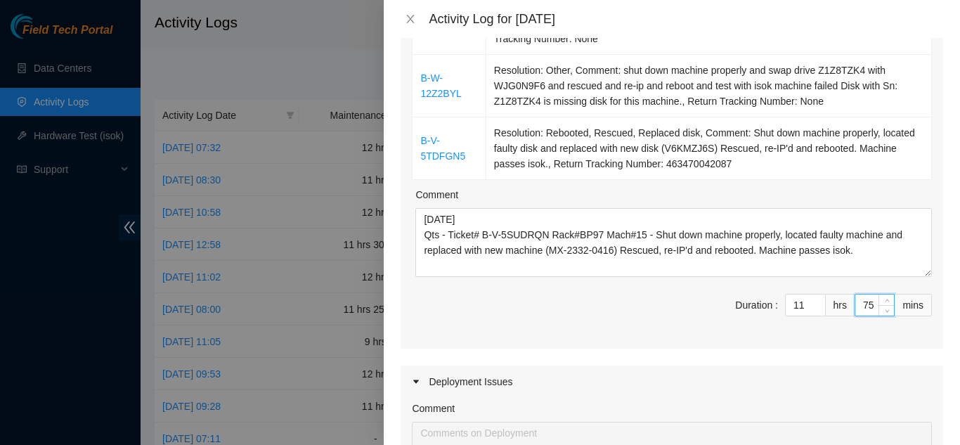
type input "59"
click at [815, 339] on div "Maintenance Issues Ticket Number Resolution B-V-5SUDRQN Resolution: Rebooted, R…" at bounding box center [672, 311] width 543 height 929
type input "58"
click at [885, 307] on icon "down" at bounding box center [887, 309] width 5 height 5
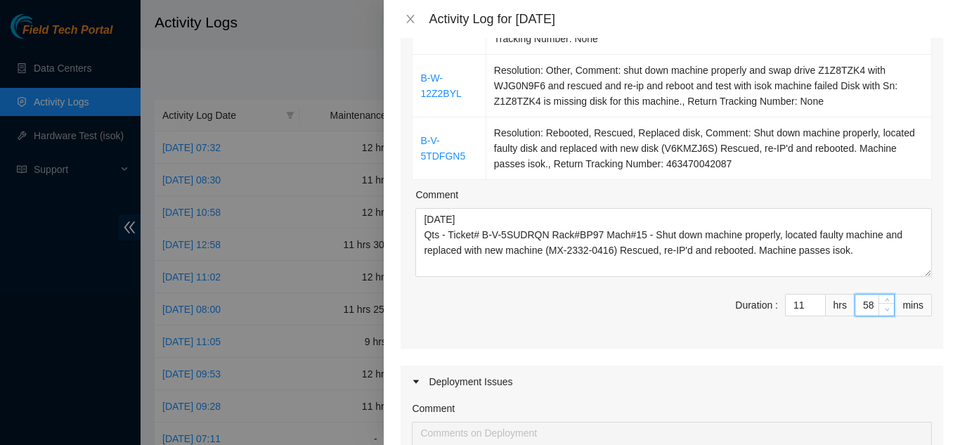
type input "57"
click at [885, 307] on icon "down" at bounding box center [887, 309] width 5 height 5
type input "58"
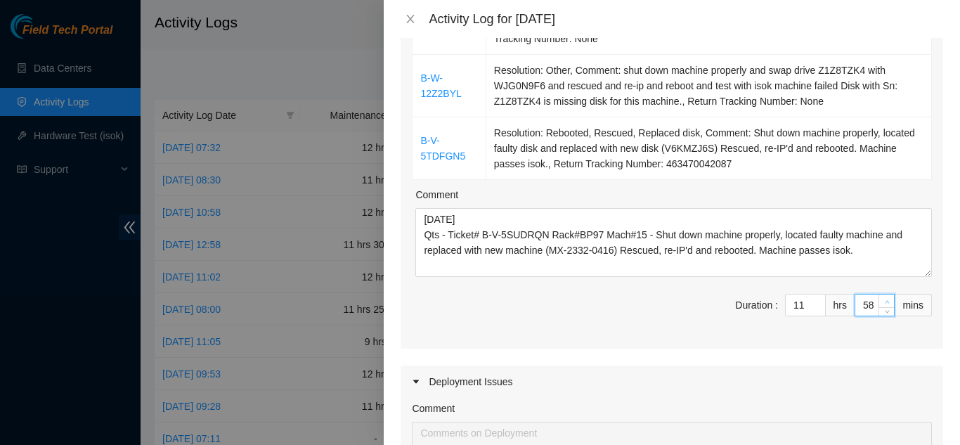
click at [883, 297] on span "up" at bounding box center [887, 301] width 8 height 8
type input "59"
click at [883, 297] on span "up" at bounding box center [887, 301] width 8 height 8
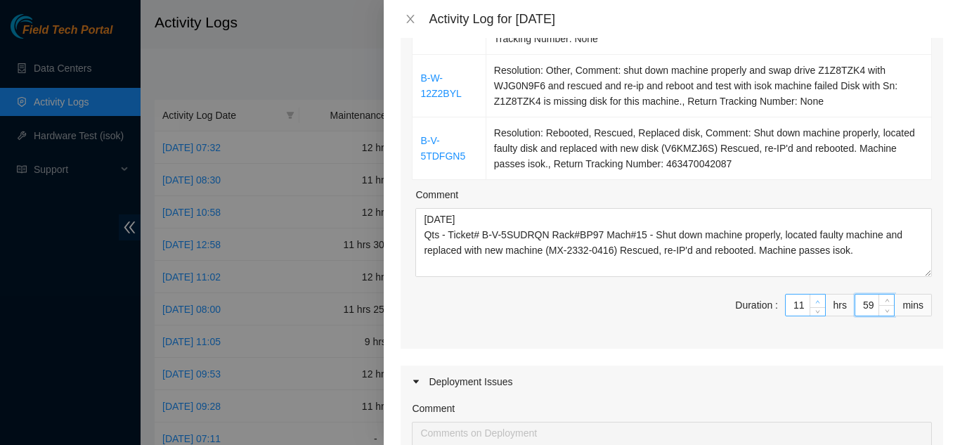
type input "12"
click at [815, 299] on icon "up" at bounding box center [817, 301] width 5 height 5
type input "58"
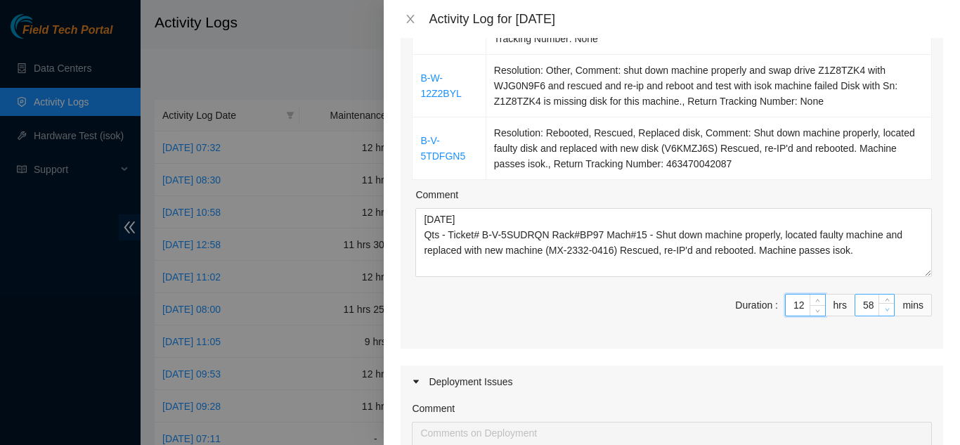
click at [885, 307] on icon "down" at bounding box center [887, 309] width 5 height 5
type input "59"
click at [885, 299] on icon "up" at bounding box center [887, 301] width 5 height 5
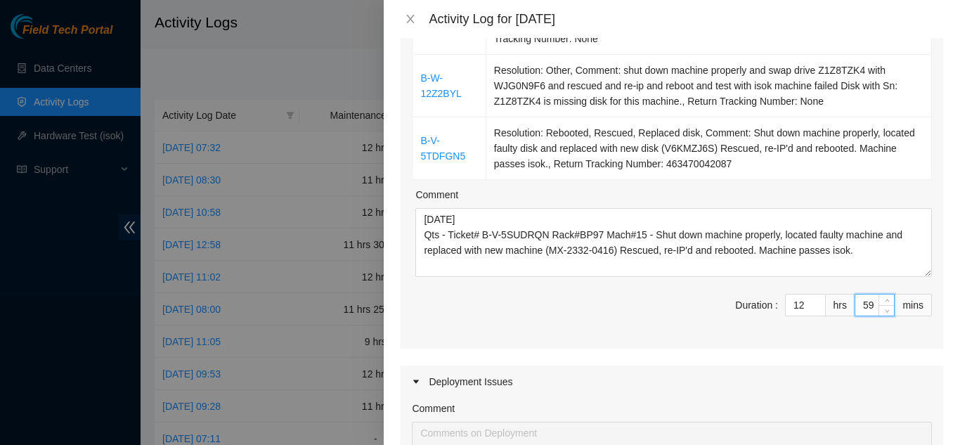
type input "5"
type input "0"
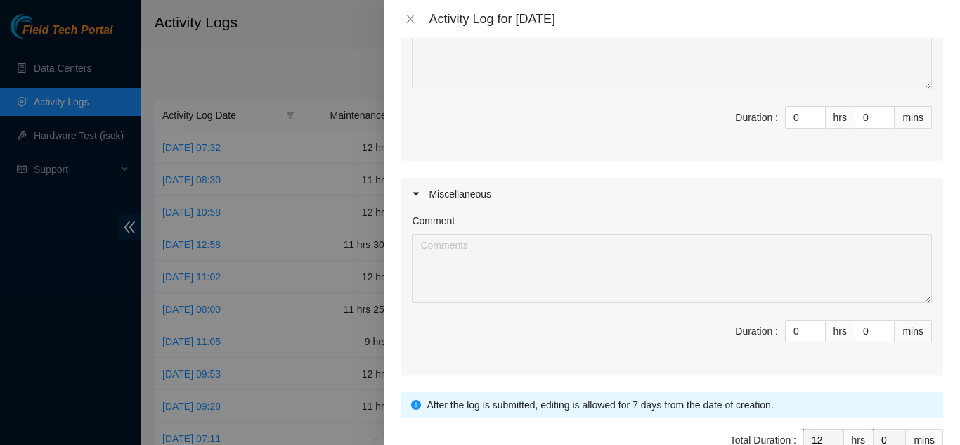
scroll to position [817, 0]
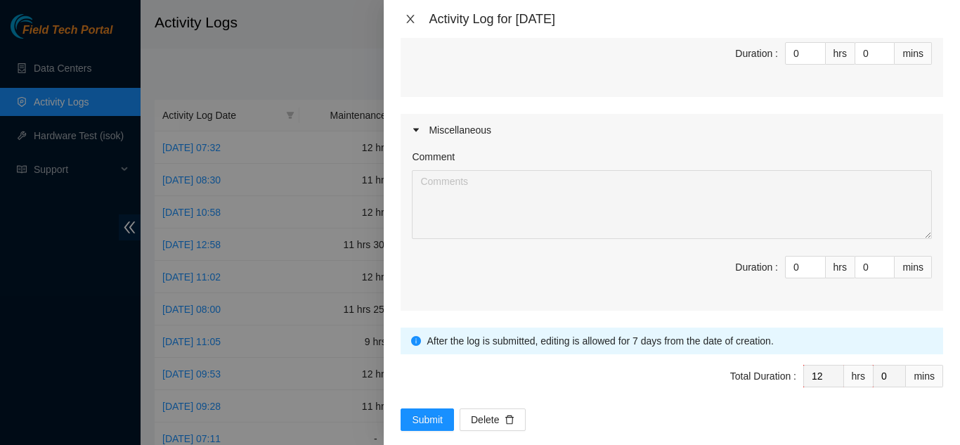
type input "0"
click at [408, 18] on icon "close" at bounding box center [410, 18] width 11 height 11
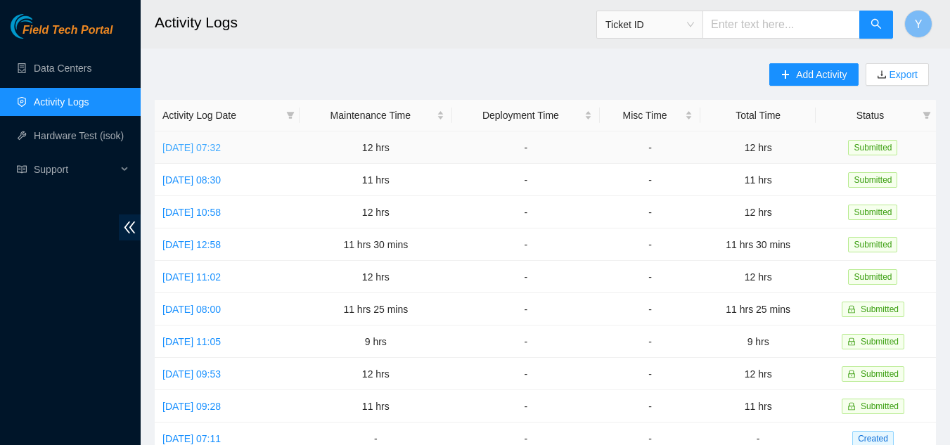
click at [221, 144] on link "Thu, 14 Aug 2025 07:32" at bounding box center [191, 147] width 58 height 11
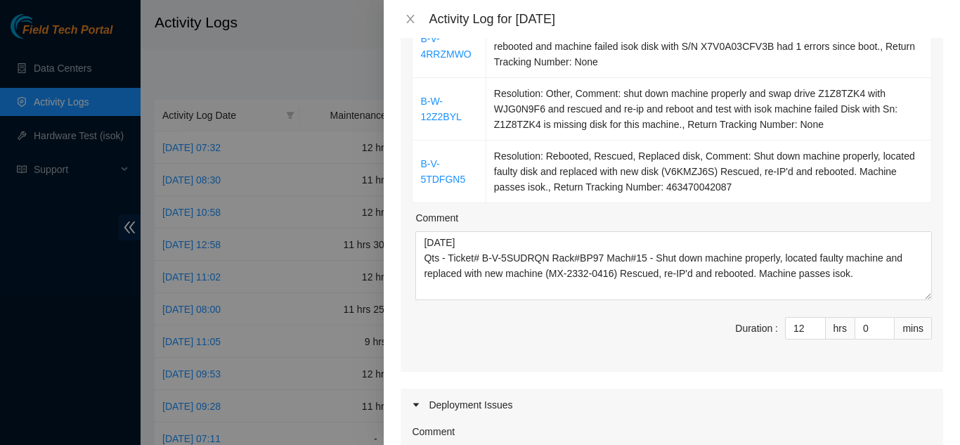
scroll to position [351, 0]
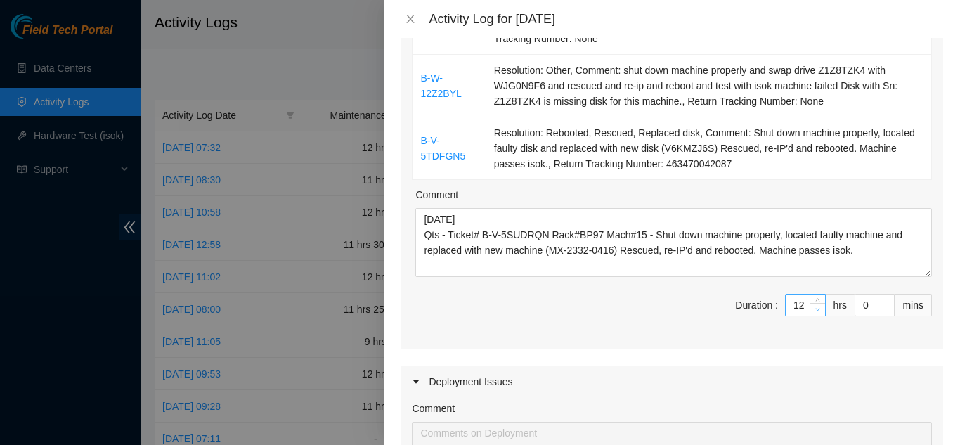
type input "11"
click at [816, 309] on icon "down" at bounding box center [818, 310] width 4 height 3
type input "1"
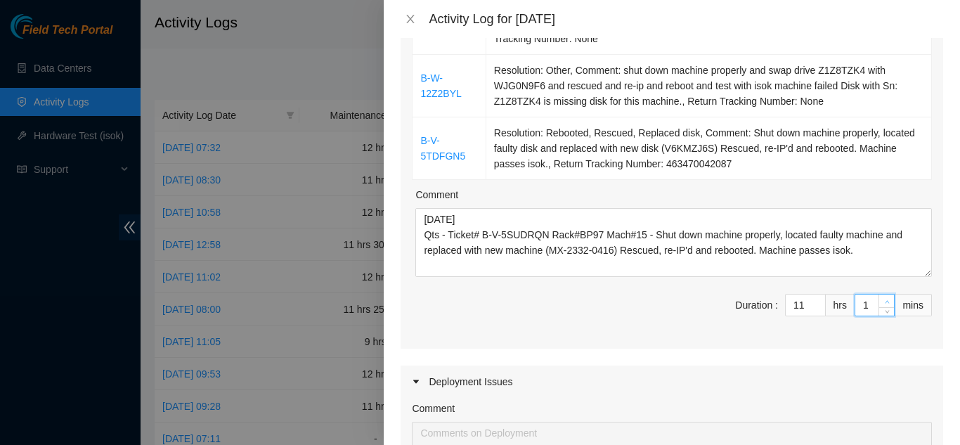
click at [885, 299] on icon "up" at bounding box center [887, 301] width 5 height 5
type input "2"
type input "3"
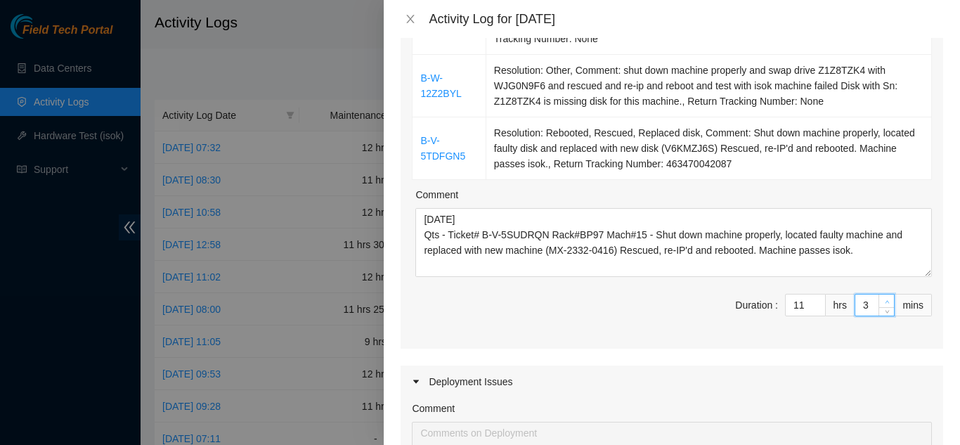
type input "4"
type input "5"
type input "6"
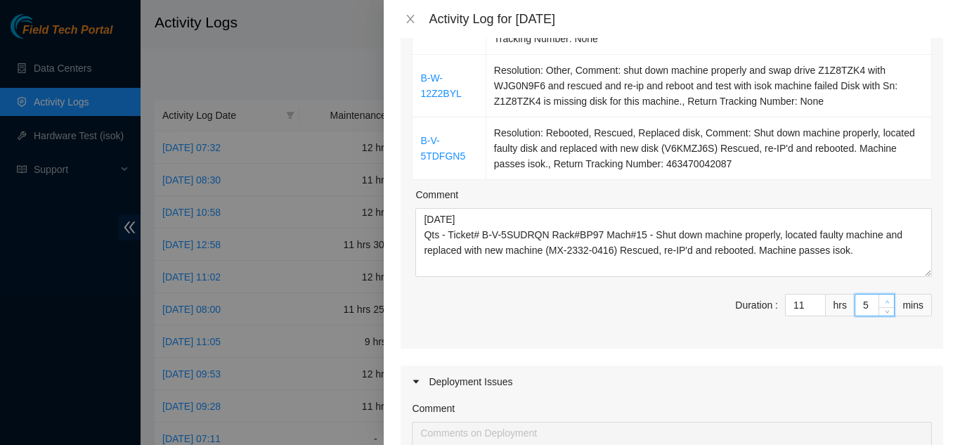
type input "6"
type input "7"
type input "8"
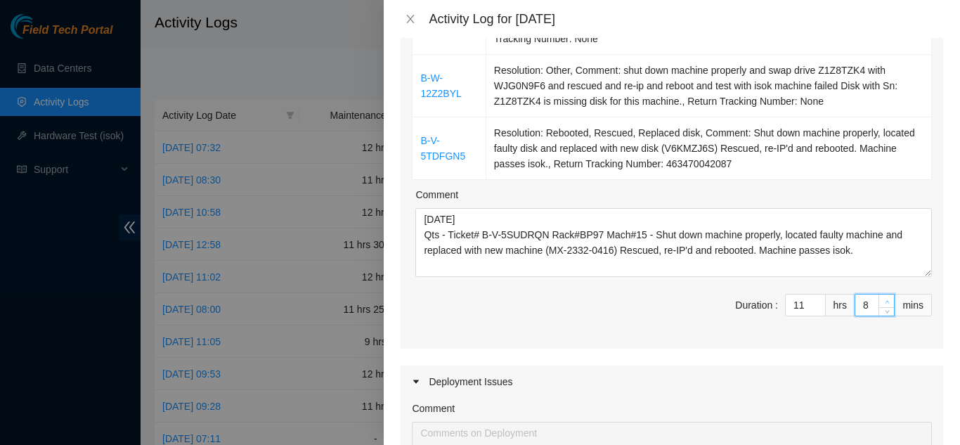
type input "9"
type input "10"
click at [885, 299] on icon "up" at bounding box center [887, 301] width 5 height 5
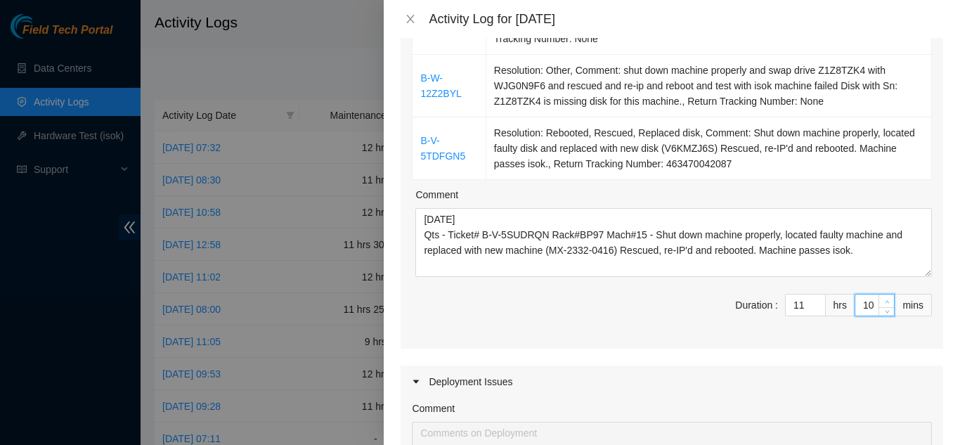
type input "11"
type input "12"
click at [885, 299] on icon "up" at bounding box center [887, 301] width 5 height 5
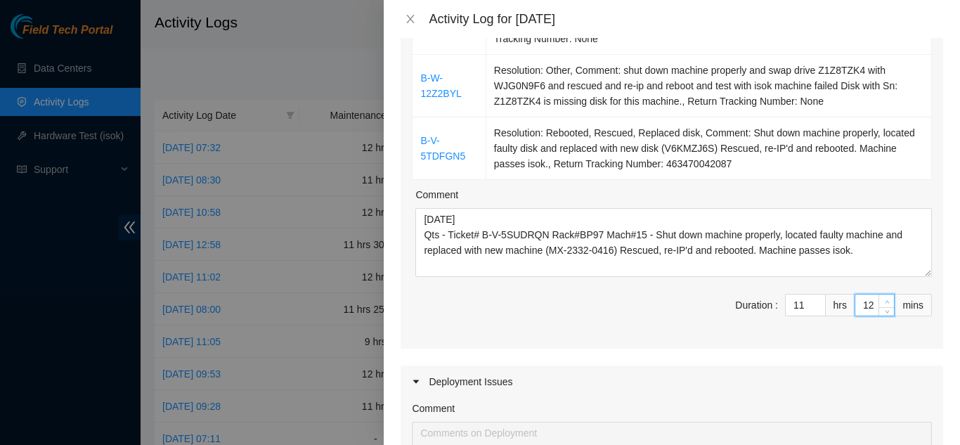
type input "13"
click at [885, 299] on icon "up" at bounding box center [887, 301] width 5 height 5
type input "14"
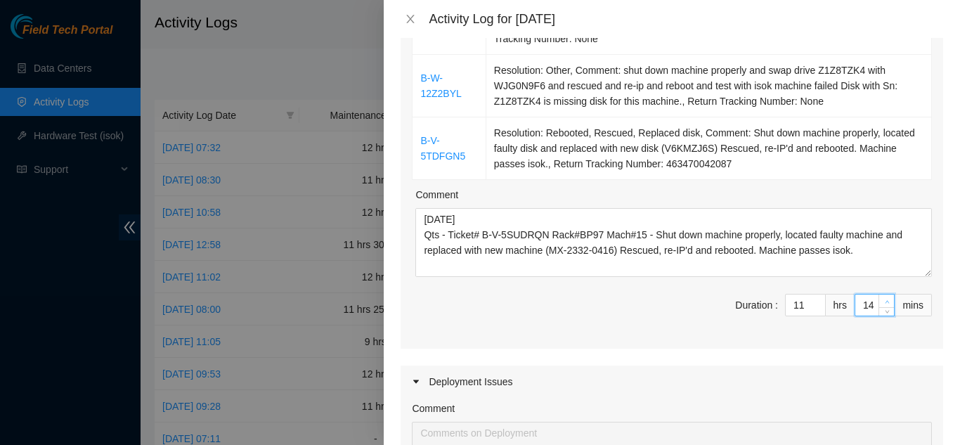
click at [885, 299] on icon "up" at bounding box center [887, 301] width 5 height 5
type input "15"
click at [885, 299] on icon "up" at bounding box center [887, 301] width 5 height 5
type input "16"
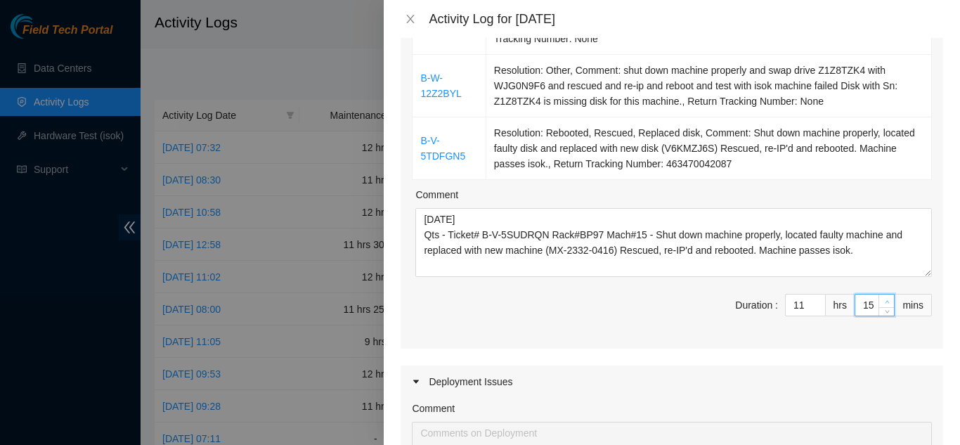
type input "16"
click at [885, 299] on icon "up" at bounding box center [887, 301] width 5 height 5
type input "17"
click at [885, 299] on icon "up" at bounding box center [887, 301] width 5 height 5
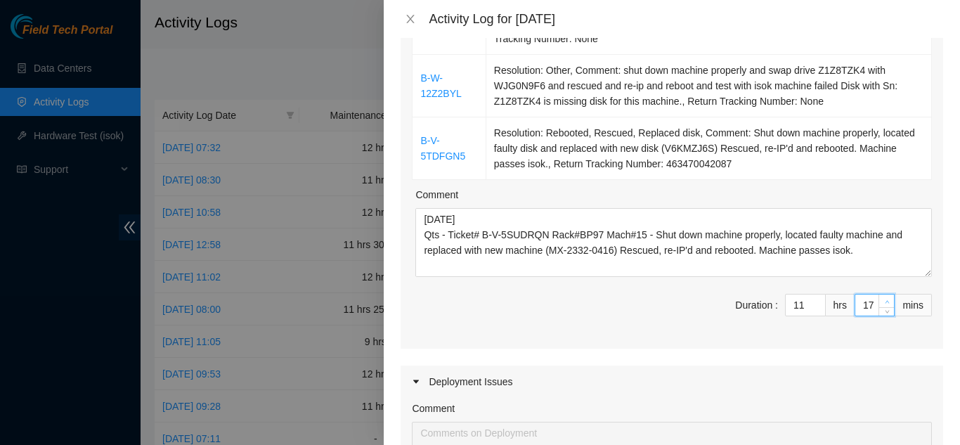
type input "18"
click at [885, 299] on icon "up" at bounding box center [887, 301] width 5 height 5
type input "19"
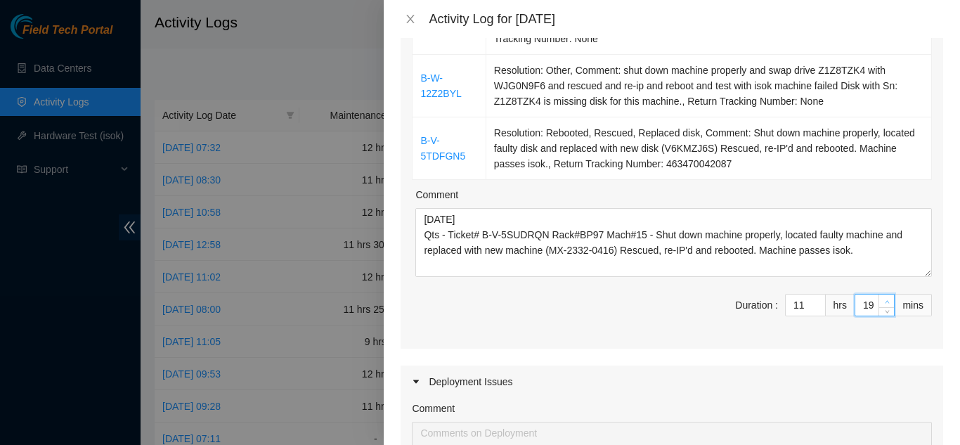
click at [885, 299] on icon "up" at bounding box center [887, 301] width 5 height 5
type input "20"
click at [885, 299] on icon "up" at bounding box center [887, 301] width 5 height 5
type input "21"
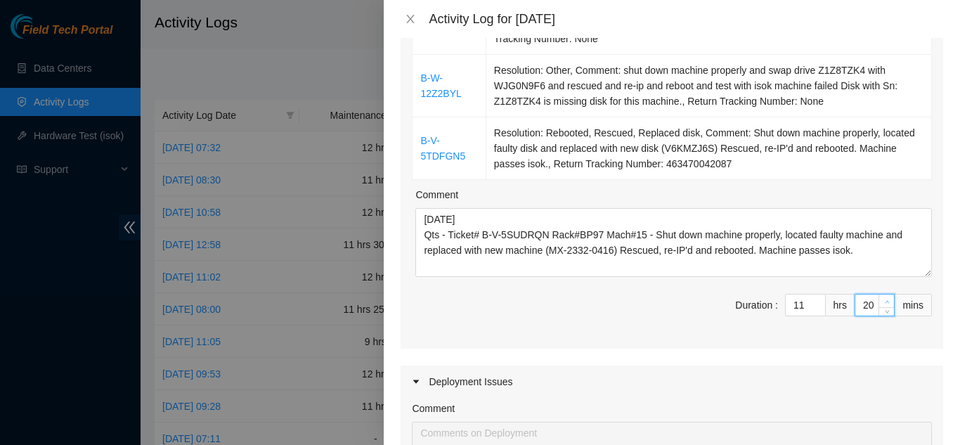
type input "21"
click at [885, 299] on icon "up" at bounding box center [887, 301] width 5 height 5
type input "22"
click at [885, 299] on icon "up" at bounding box center [887, 301] width 5 height 5
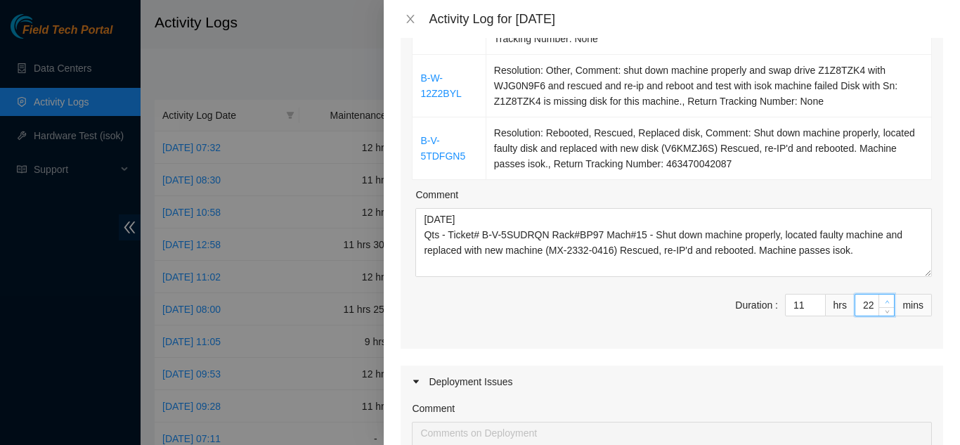
type input "23"
click at [885, 299] on icon "up" at bounding box center [887, 301] width 5 height 5
type input "24"
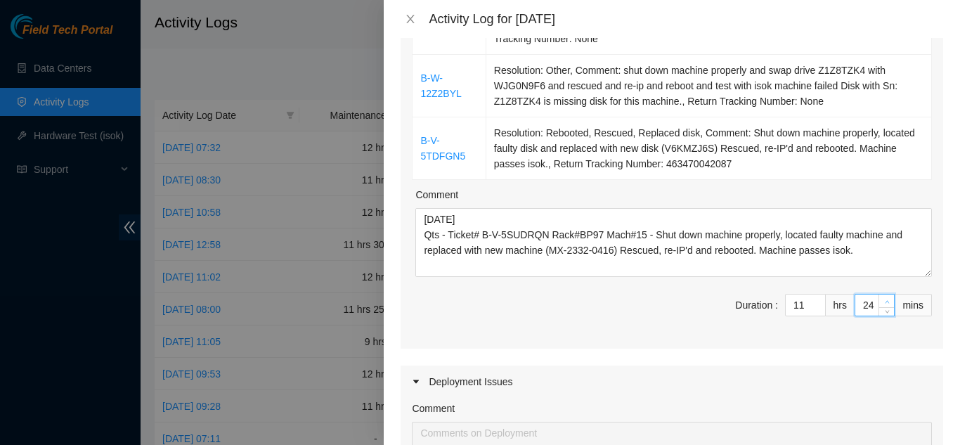
click at [885, 299] on icon "up" at bounding box center [887, 301] width 5 height 5
type input "25"
click at [885, 299] on icon "up" at bounding box center [887, 301] width 5 height 5
type input "26"
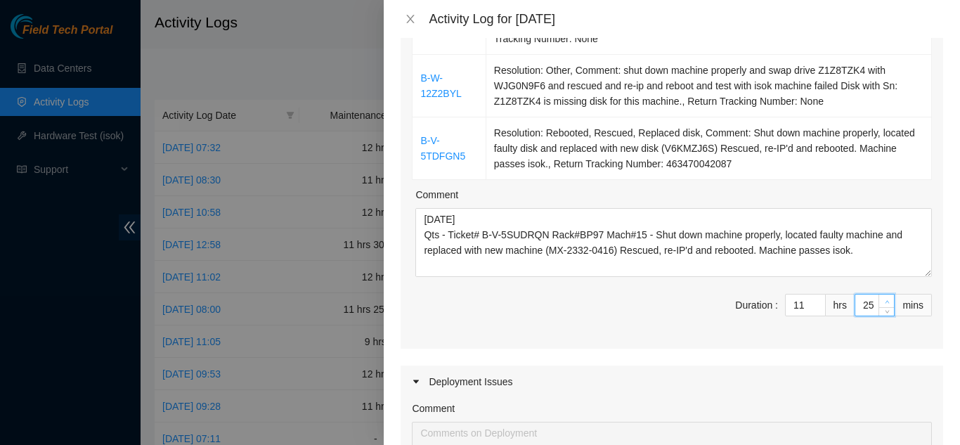
type input "26"
click at [885, 299] on icon "up" at bounding box center [887, 301] width 5 height 5
type input "27"
click at [885, 299] on icon "up" at bounding box center [887, 301] width 5 height 5
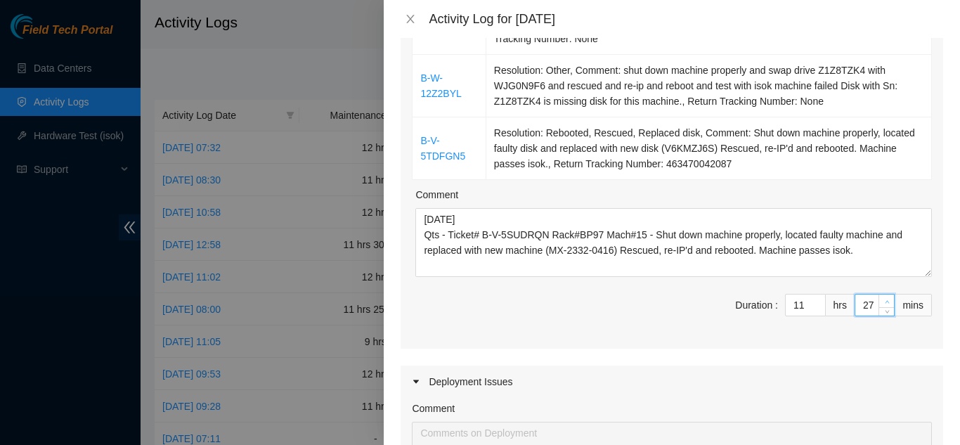
type input "28"
click at [885, 299] on icon "up" at bounding box center [887, 301] width 5 height 5
type input "29"
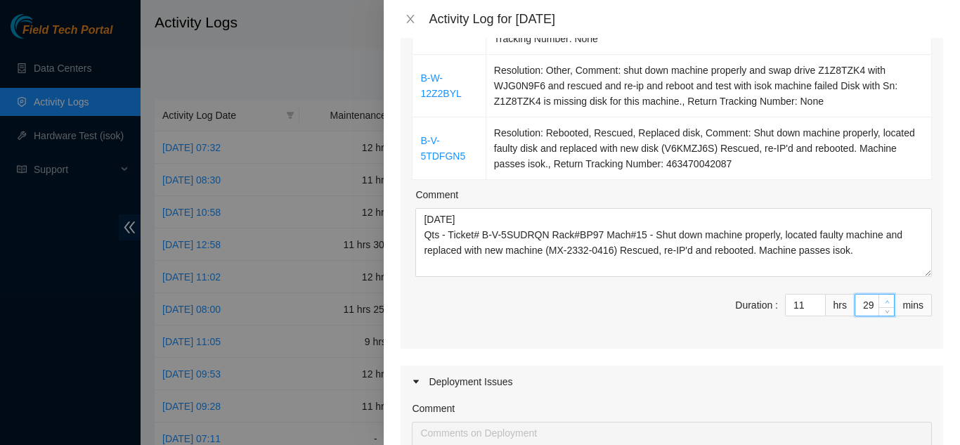
click at [885, 299] on icon "up" at bounding box center [887, 301] width 5 height 5
type input "30"
click at [885, 299] on icon "up" at bounding box center [887, 301] width 5 height 5
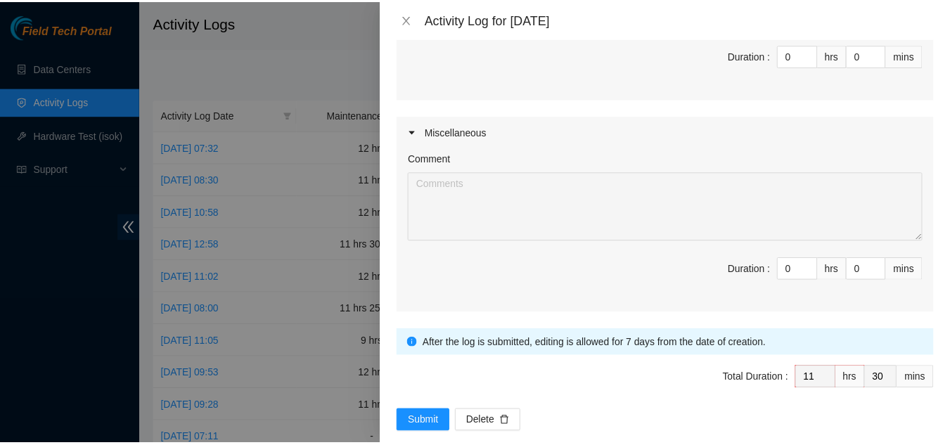
scroll to position [817, 0]
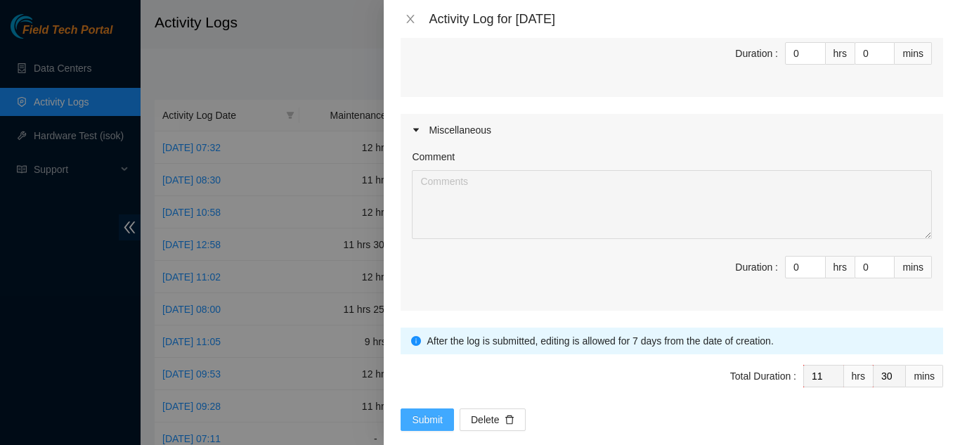
click at [425, 412] on span "Submit" at bounding box center [427, 419] width 31 height 15
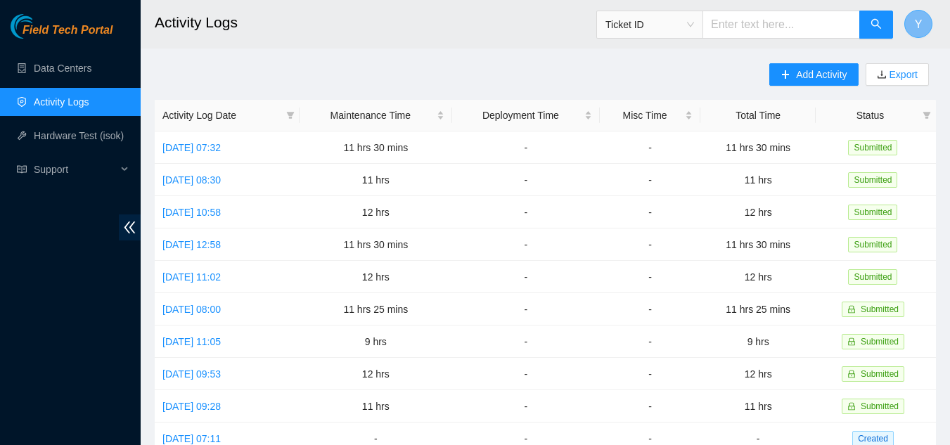
click at [912, 25] on button "Y" at bounding box center [918, 24] width 28 height 28
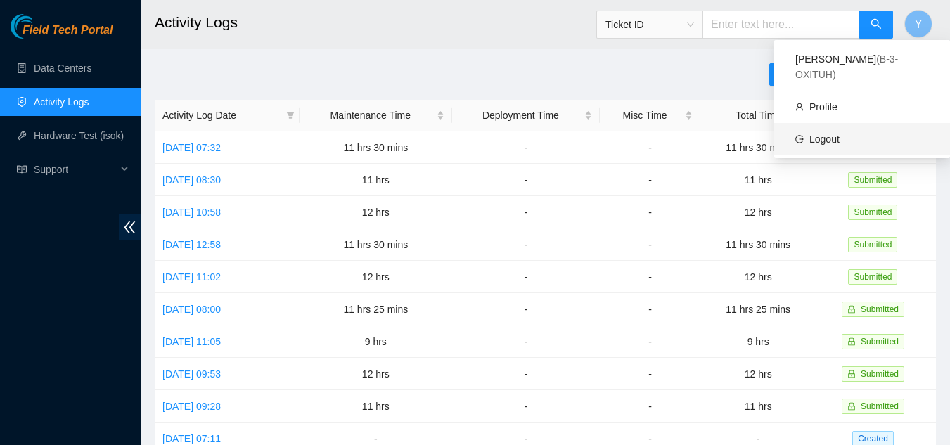
click at [828, 134] on link "Logout" at bounding box center [824, 139] width 30 height 11
